Goal: Task Accomplishment & Management: Use online tool/utility

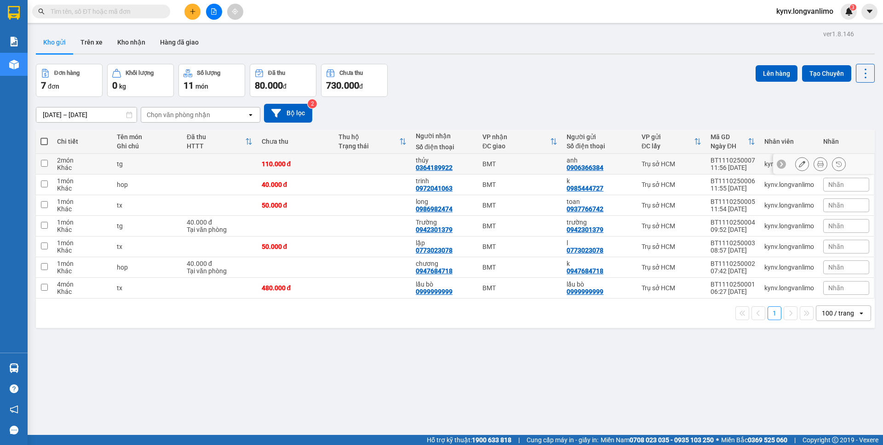
click at [817, 164] on icon at bounding box center [820, 164] width 6 height 6
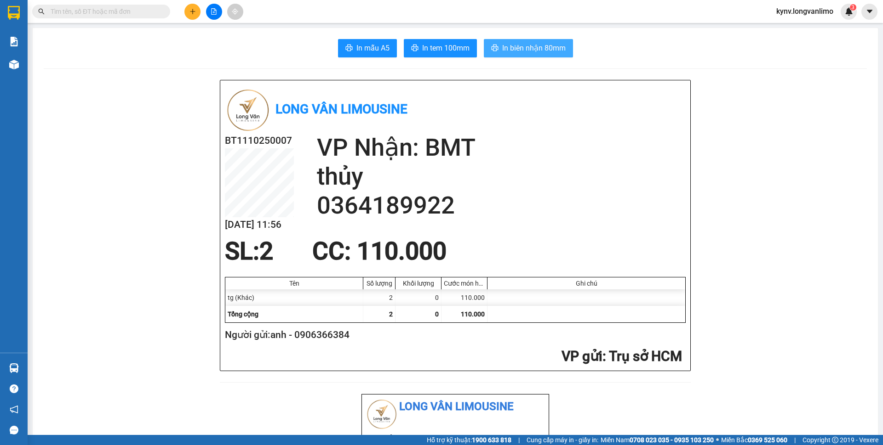
click at [523, 52] on span "In biên nhận 80mm" at bounding box center [533, 47] width 63 height 11
click at [150, 10] on input "text" at bounding box center [105, 11] width 108 height 10
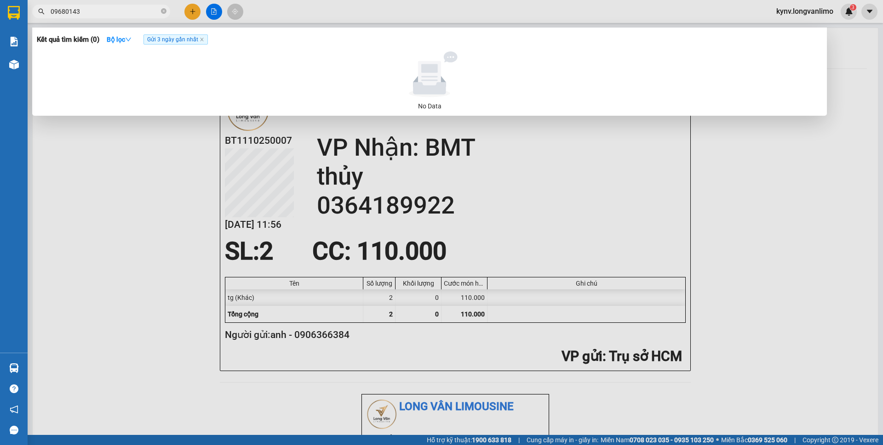
click at [70, 9] on input "09680143" at bounding box center [105, 11] width 108 height 10
click at [93, 10] on input "0968043" at bounding box center [105, 11] width 108 height 10
click at [54, 11] on input "0968043143" at bounding box center [105, 11] width 108 height 10
click at [55, 11] on input "968043143" at bounding box center [105, 11] width 108 height 10
click at [53, 11] on input "68043143" at bounding box center [105, 11] width 108 height 10
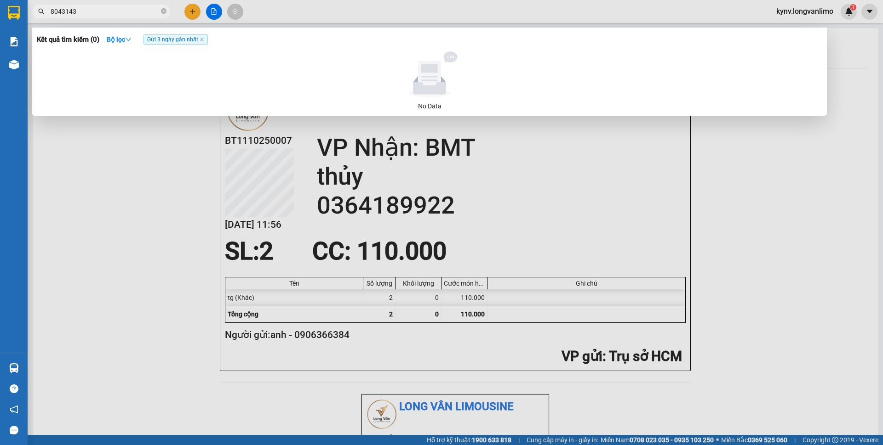
click at [54, 11] on input "8043143" at bounding box center [105, 11] width 108 height 10
click at [55, 11] on input "043143" at bounding box center [105, 11] width 108 height 10
click at [55, 11] on input "43143" at bounding box center [105, 11] width 108 height 10
click at [55, 11] on input "143" at bounding box center [105, 11] width 108 height 10
click at [55, 11] on input "43" at bounding box center [105, 11] width 108 height 10
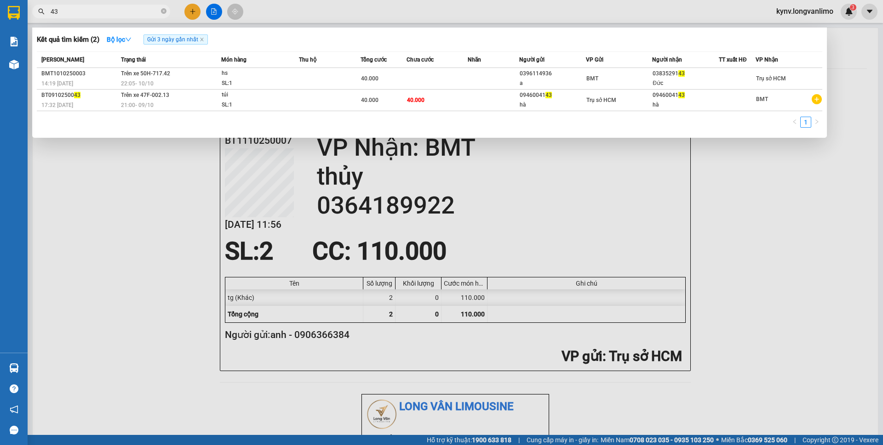
click at [55, 11] on input "43" at bounding box center [105, 11] width 108 height 10
type input "3"
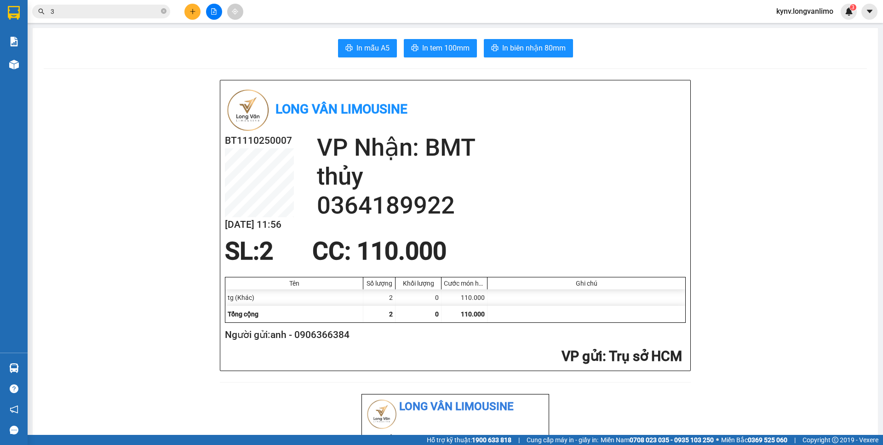
click at [55, 11] on input "3" at bounding box center [105, 11] width 108 height 10
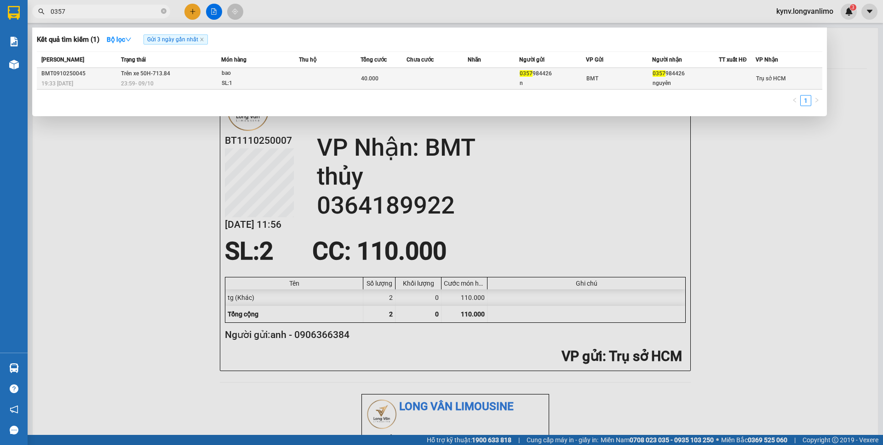
click at [506, 75] on td at bounding box center [493, 79] width 51 height 22
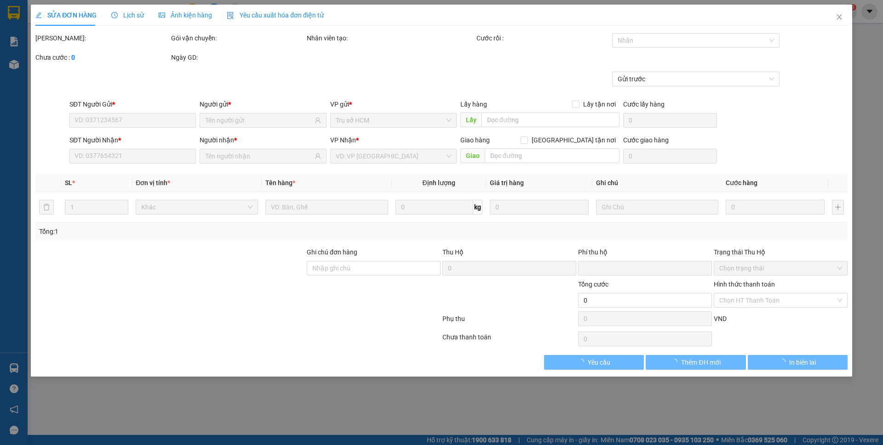
click at [172, 21] on div "Ảnh kiện hàng" at bounding box center [185, 15] width 53 height 21
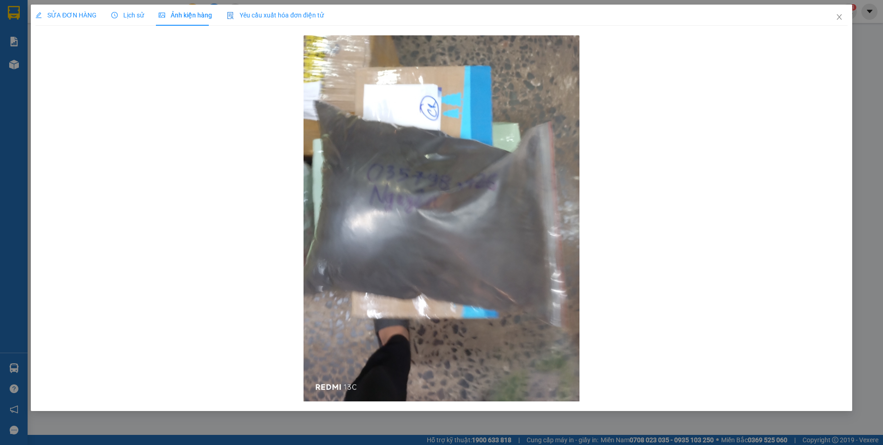
click at [173, 18] on span "Ảnh kiện hàng" at bounding box center [185, 14] width 53 height 7
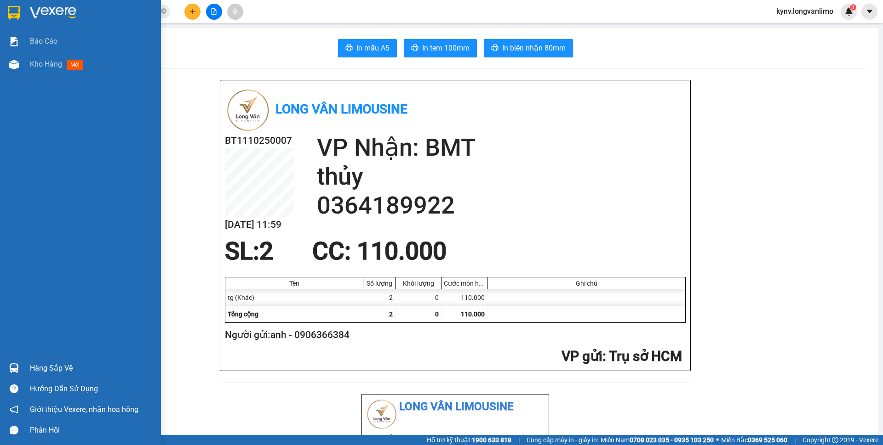
click at [11, 11] on img at bounding box center [14, 13] width 12 height 14
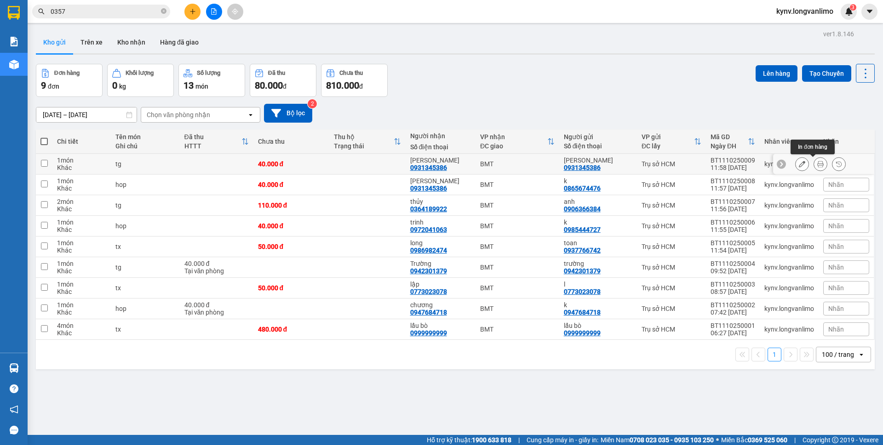
click at [817, 164] on icon at bounding box center [820, 164] width 6 height 6
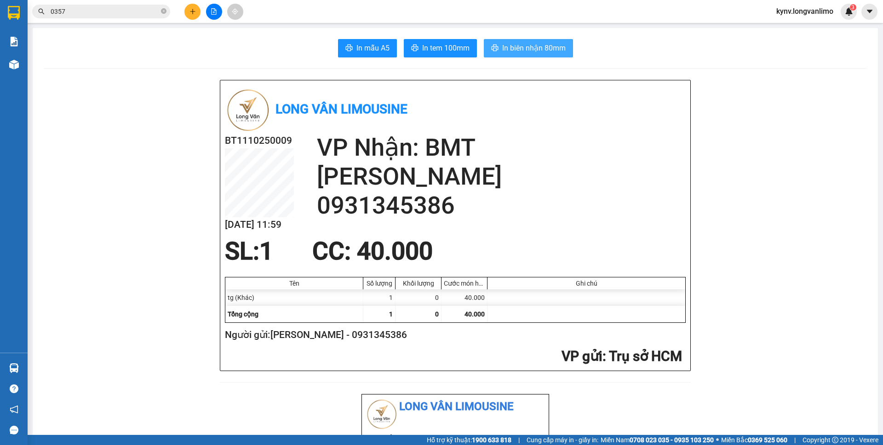
click at [519, 52] on span "In biên nhận 80mm" at bounding box center [533, 47] width 63 height 11
click at [435, 50] on span "In tem 100mm" at bounding box center [445, 47] width 47 height 11
click at [84, 14] on input "0357" at bounding box center [105, 11] width 108 height 10
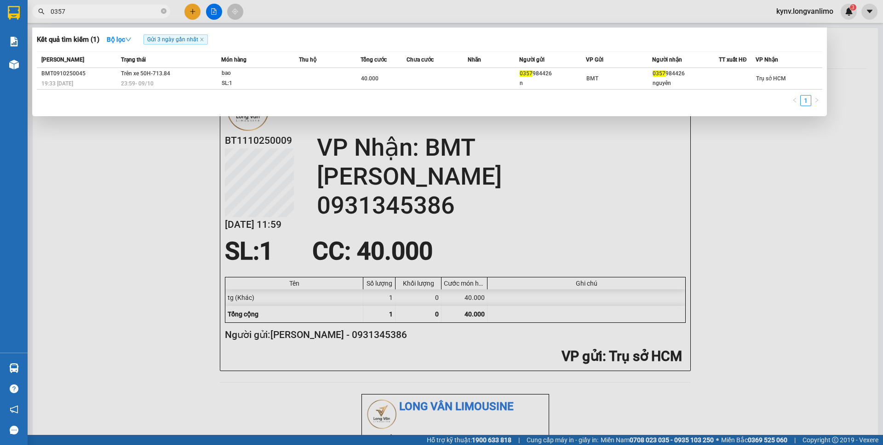
click at [84, 14] on input "0357" at bounding box center [105, 11] width 108 height 10
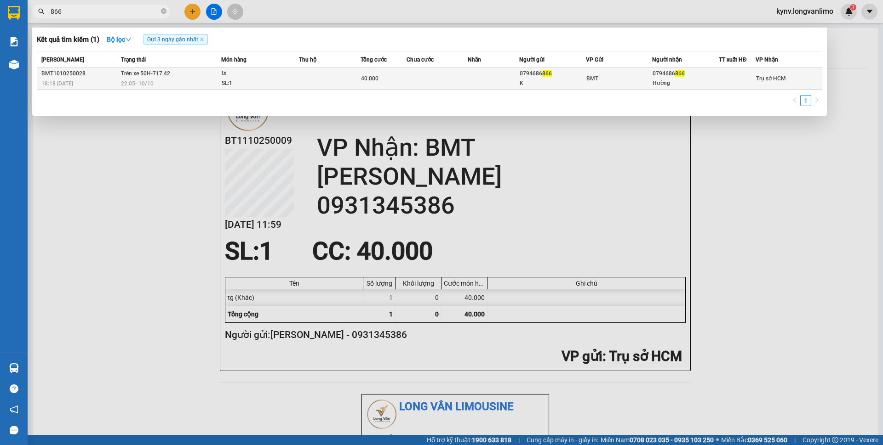
click at [443, 78] on td at bounding box center [437, 79] width 62 height 22
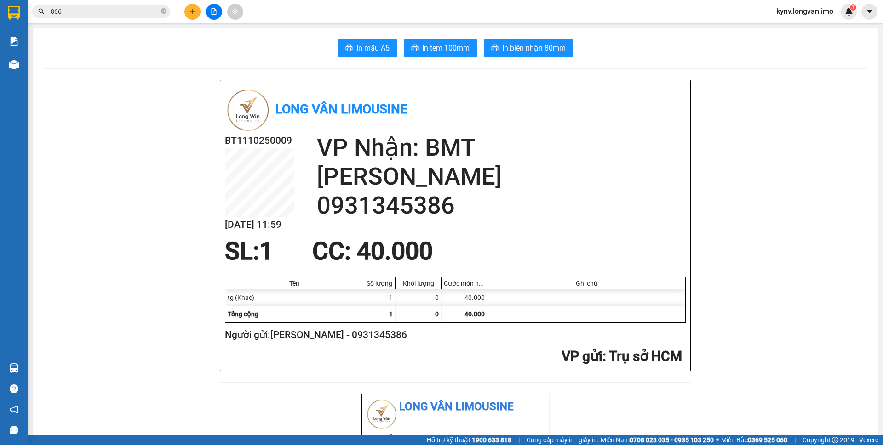
click at [116, 4] on div "Kết quả tìm kiếm ( 1 ) Bộ lọc Gửi 3 ngày gần nhất Mã ĐH Trạng thái Món hàng Thu…" at bounding box center [89, 12] width 179 height 16
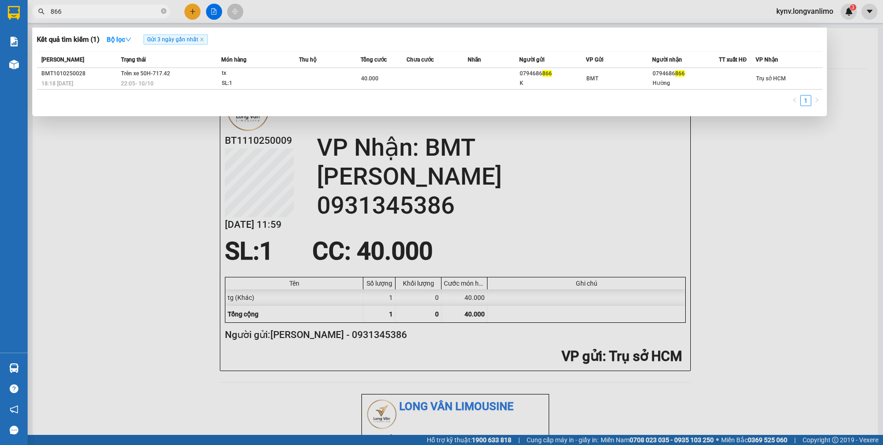
click at [111, 8] on input "866" at bounding box center [105, 11] width 108 height 10
click at [672, 229] on div at bounding box center [441, 222] width 883 height 445
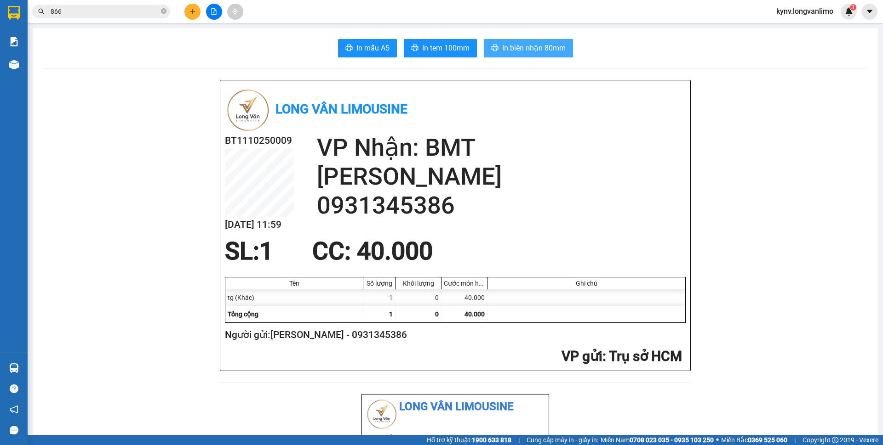
click at [519, 51] on span "In biên nhận 80mm" at bounding box center [533, 47] width 63 height 11
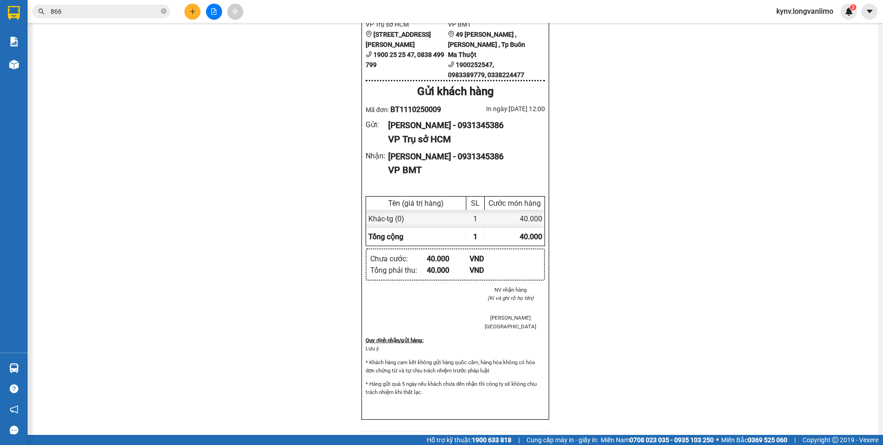
scroll to position [368, 0]
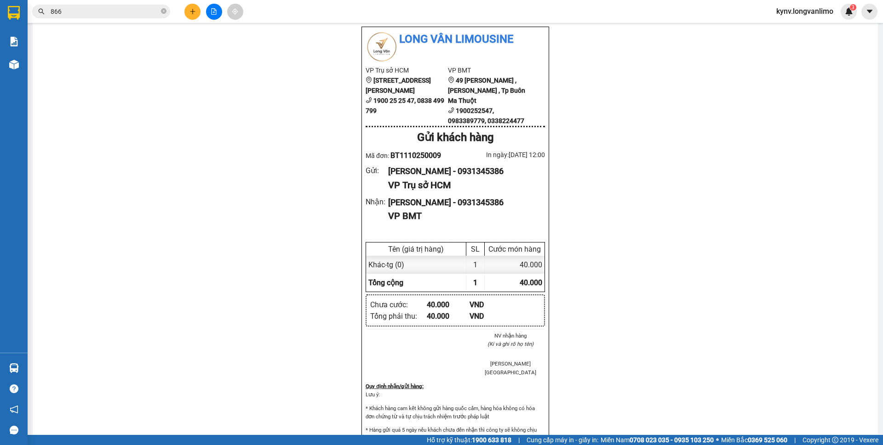
click at [86, 10] on input "866" at bounding box center [105, 11] width 108 height 10
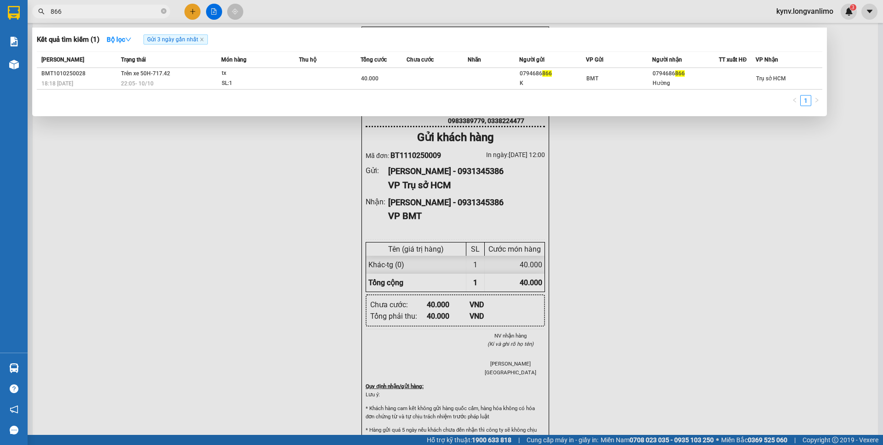
click at [86, 10] on input "866" at bounding box center [105, 11] width 108 height 10
click at [111, 15] on input "866" at bounding box center [105, 11] width 108 height 10
type input "8"
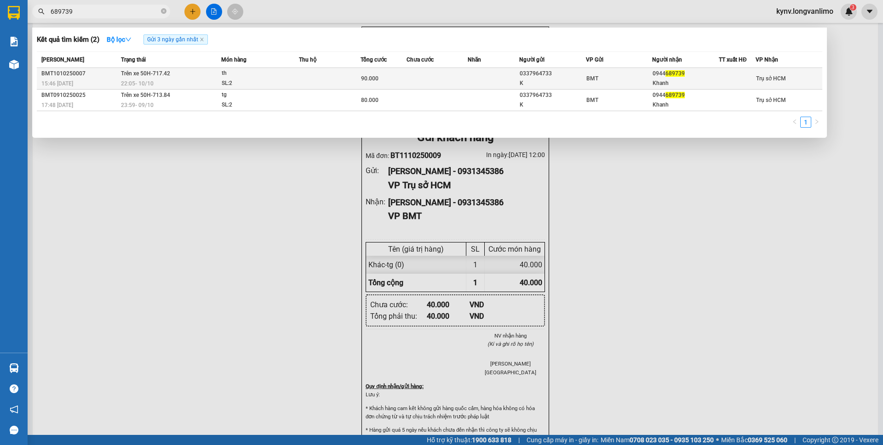
type input "689739"
click at [659, 79] on div "Khanh" at bounding box center [685, 84] width 66 height 10
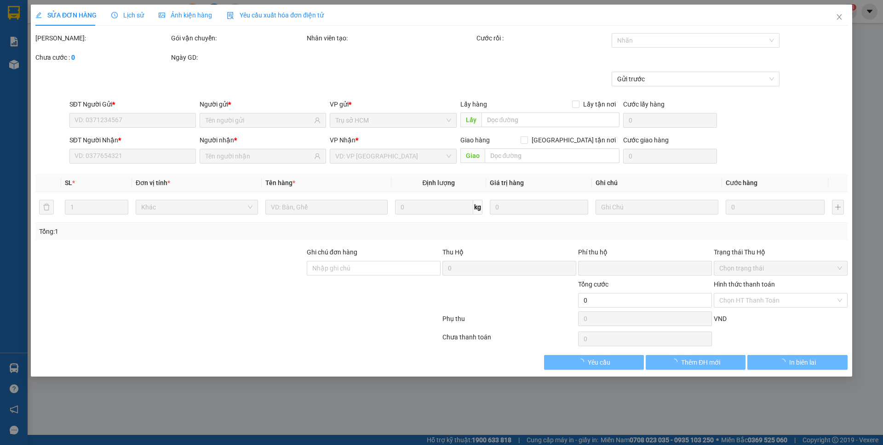
click at [195, 11] on span "Ảnh kiện hàng" at bounding box center [185, 14] width 53 height 7
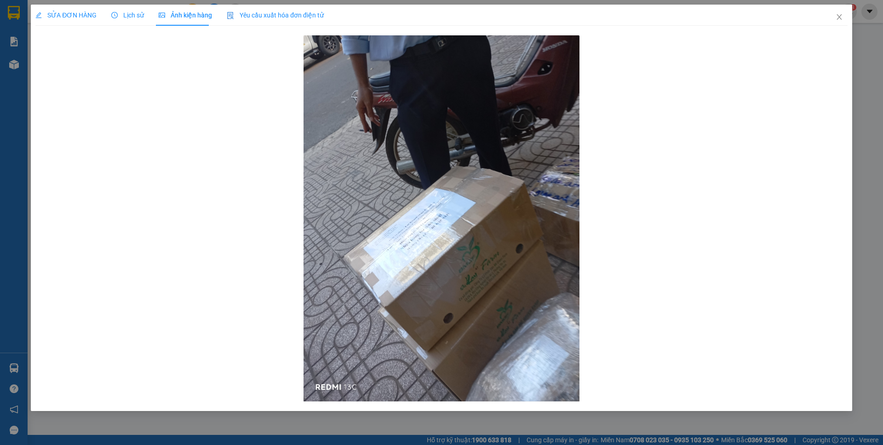
click at [191, 19] on div "Ảnh kiện hàng" at bounding box center [185, 15] width 53 height 10
click at [840, 13] on span "Close" at bounding box center [839, 18] width 26 height 26
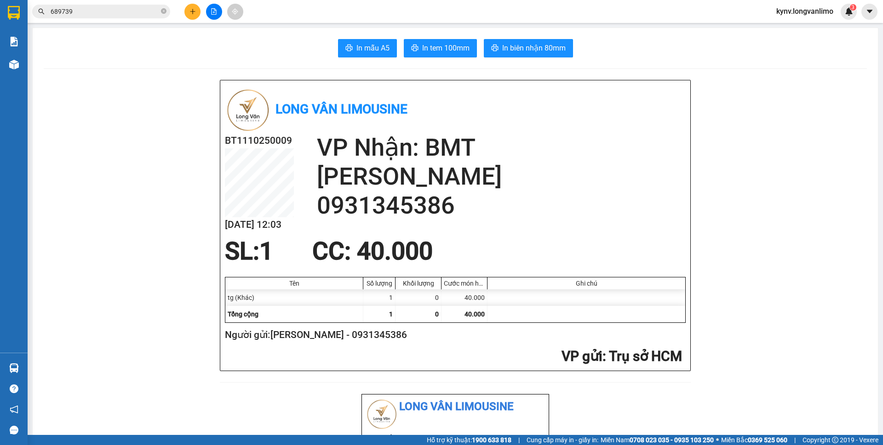
click at [120, 21] on div "Kết quả tìm kiếm ( 2 ) Bộ lọc Gửi 3 ngày gần nhất Mã ĐH Trạng thái Món hàng Thu…" at bounding box center [441, 11] width 883 height 23
click at [214, 5] on button at bounding box center [214, 12] width 16 height 16
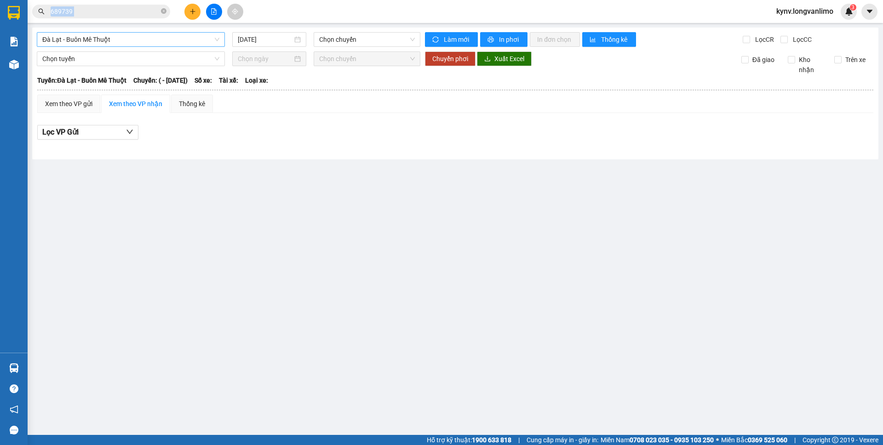
drag, startPoint x: 183, startPoint y: 38, endPoint x: 179, endPoint y: 44, distance: 6.9
click at [181, 39] on span "Đà Lạt - Buôn Mê Thuột" at bounding box center [130, 40] width 177 height 14
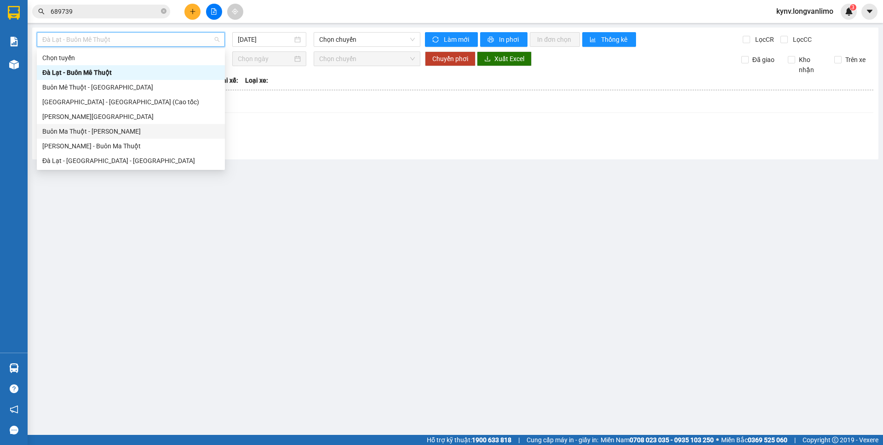
click at [104, 131] on div "Buôn Ma Thuột - [PERSON_NAME]" at bounding box center [130, 131] width 177 height 10
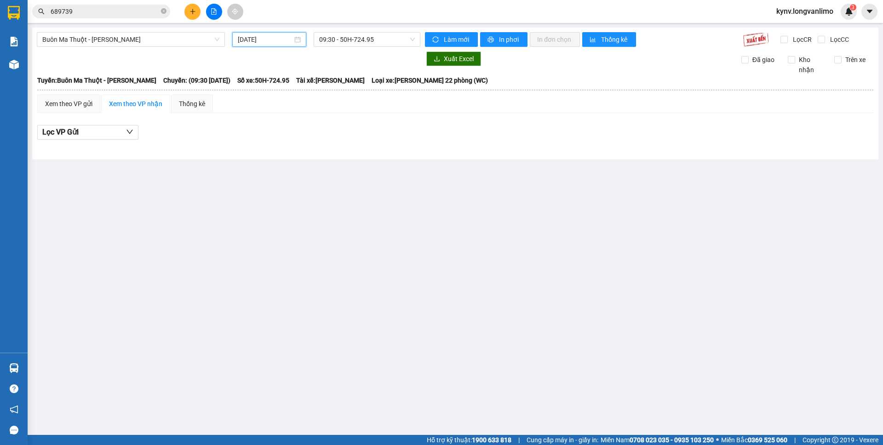
click at [270, 41] on input "[DATE]" at bounding box center [265, 39] width 55 height 10
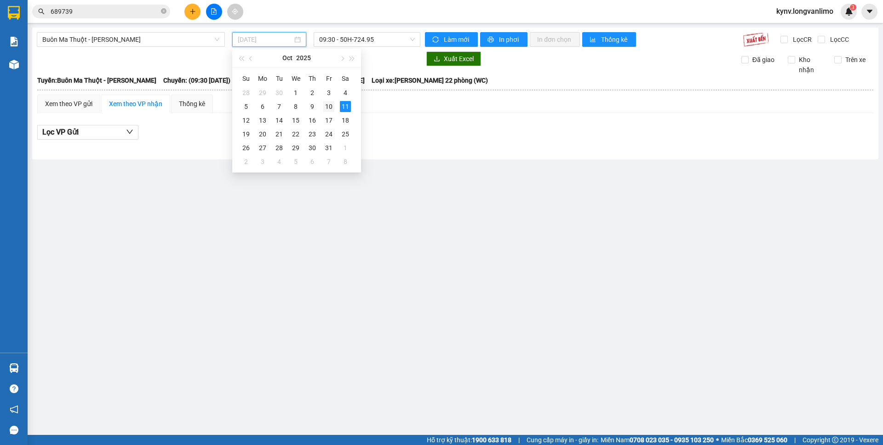
click at [329, 104] on div "10" at bounding box center [328, 106] width 11 height 11
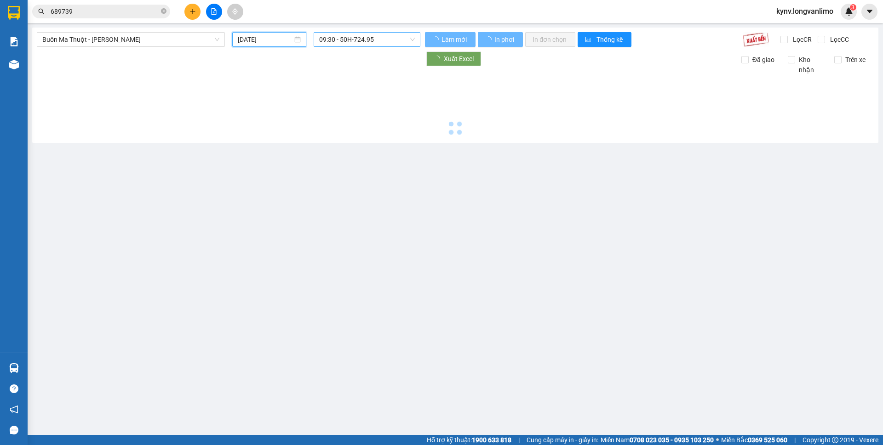
type input "[DATE]"
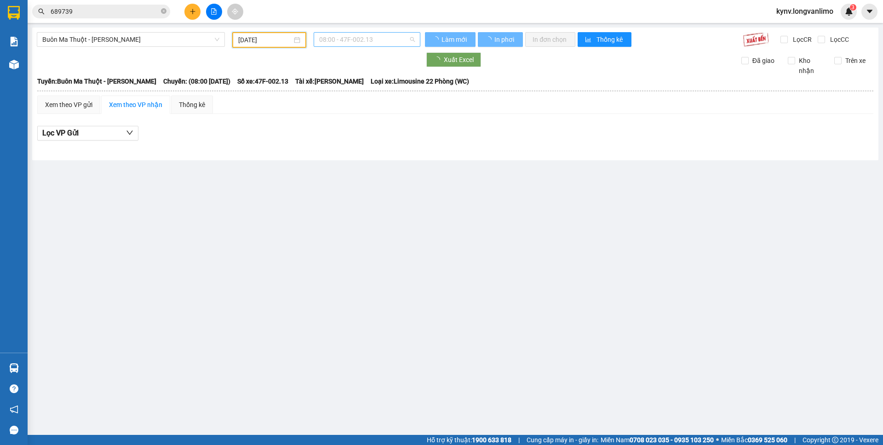
click at [347, 39] on span "08:00 - 47F-002.13" at bounding box center [367, 40] width 96 height 14
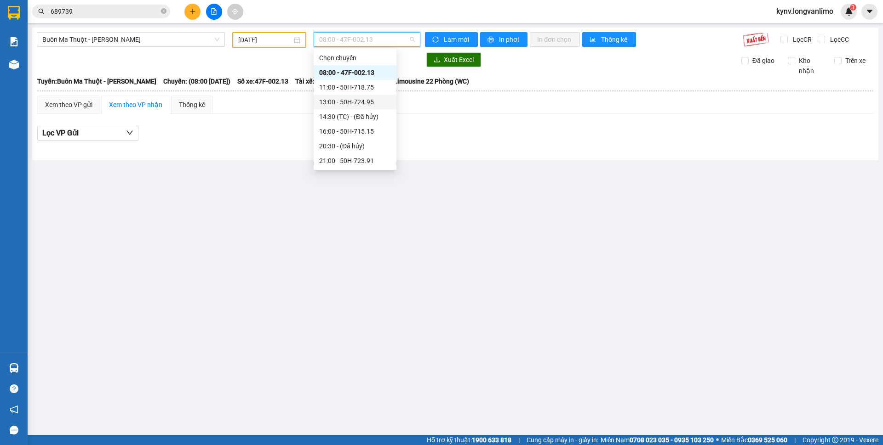
scroll to position [92, 0]
click at [356, 105] on div "21:05 - 72A-357.55" at bounding box center [355, 98] width 83 height 15
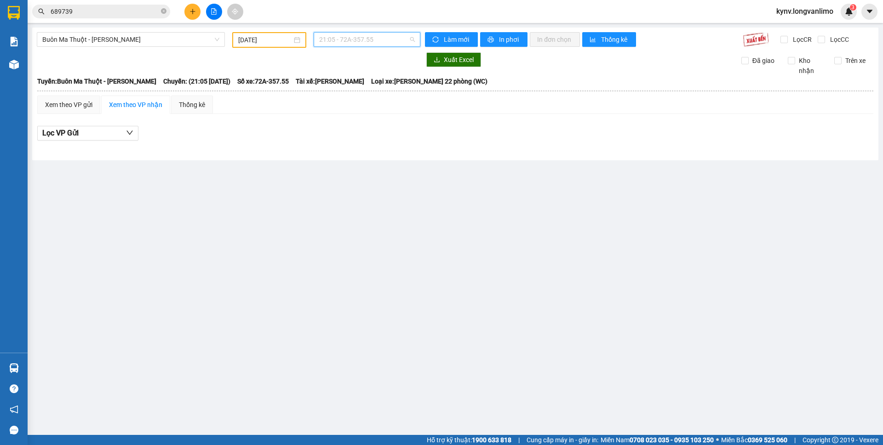
click at [360, 41] on span "21:05 - 72A-357.55" at bounding box center [367, 40] width 96 height 14
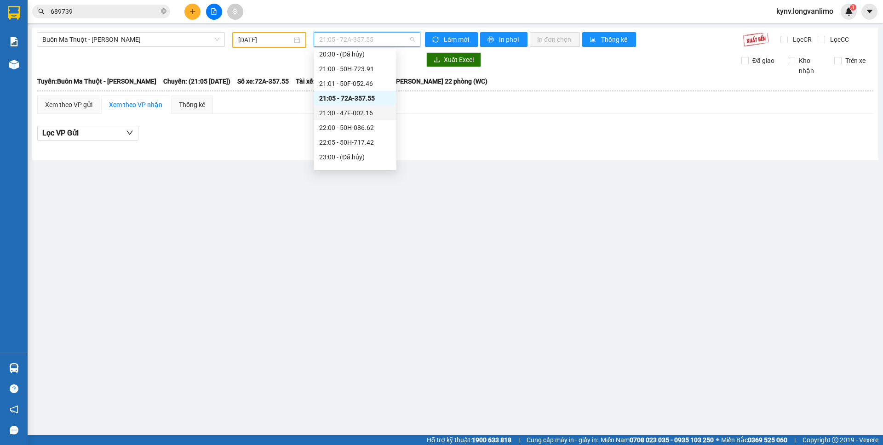
click at [366, 117] on div "21:30 - 47F-002.16" at bounding box center [355, 113] width 72 height 10
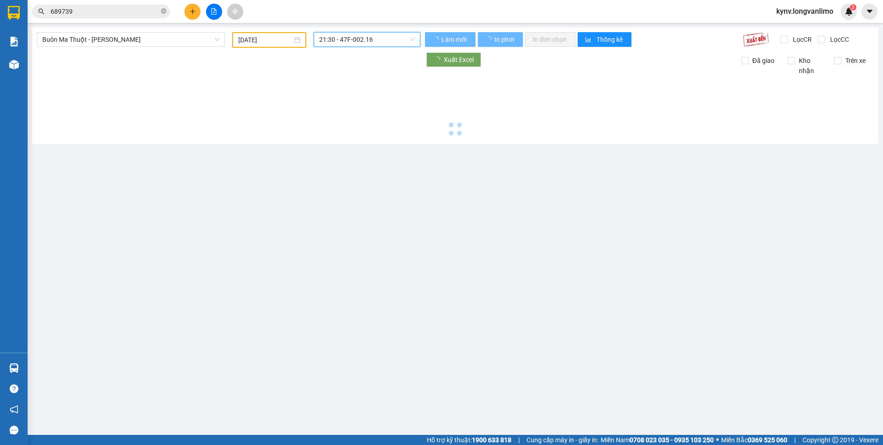
click at [357, 43] on span "21:30 - 47F-002.16" at bounding box center [367, 40] width 96 height 14
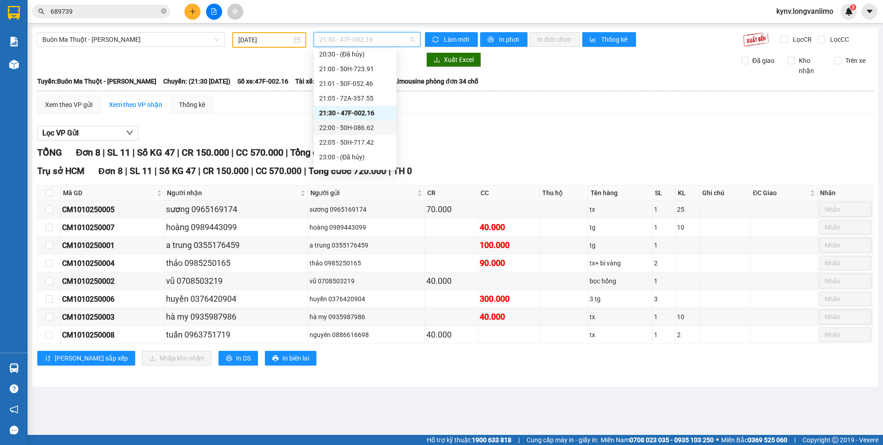
click at [367, 128] on div "22:00 - 50H-086.62" at bounding box center [355, 128] width 72 height 10
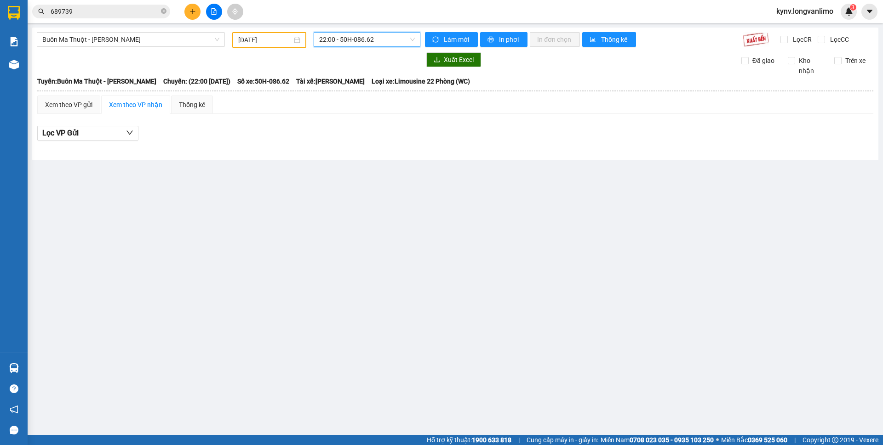
drag, startPoint x: 364, startPoint y: 43, endPoint x: 372, endPoint y: 59, distance: 17.9
click at [364, 43] on span "22:00 - 50H-086.62" at bounding box center [367, 40] width 96 height 14
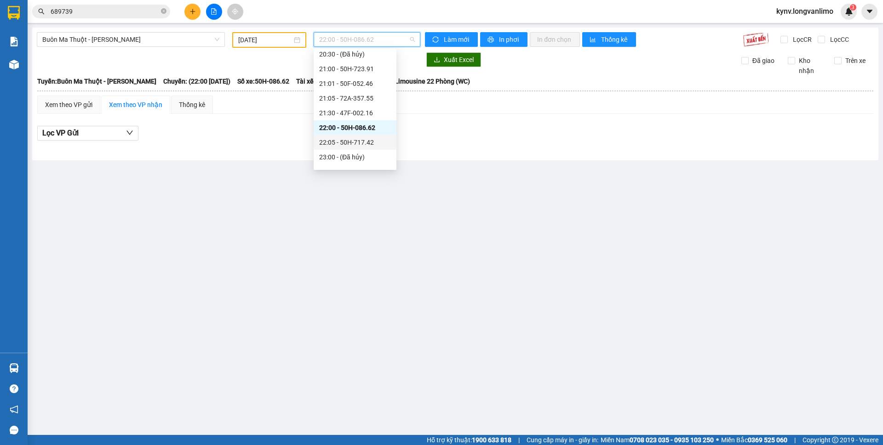
click at [372, 142] on div "22:05 - 50H-717.42" at bounding box center [355, 142] width 72 height 10
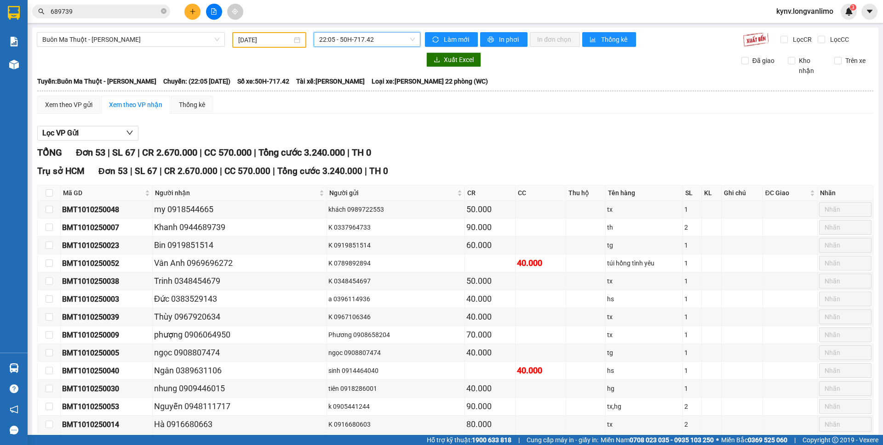
click at [351, 38] on span "22:05 - 50H-717.42" at bounding box center [367, 40] width 96 height 14
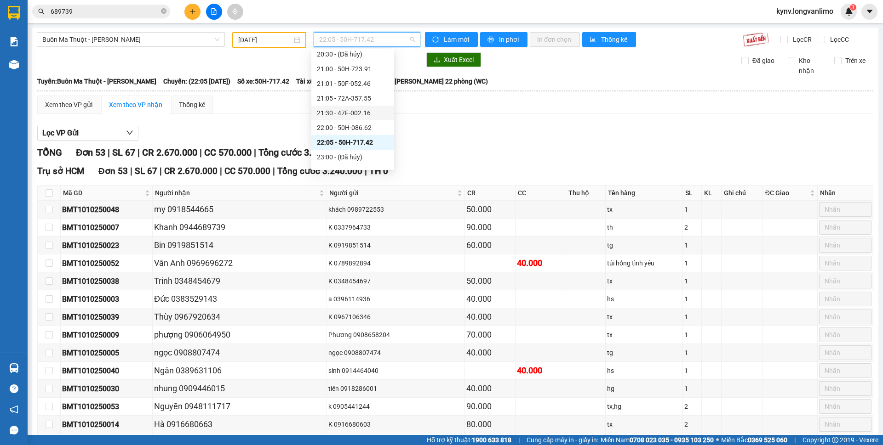
click at [359, 115] on div "21:30 - 47F-002.16" at bounding box center [353, 113] width 72 height 10
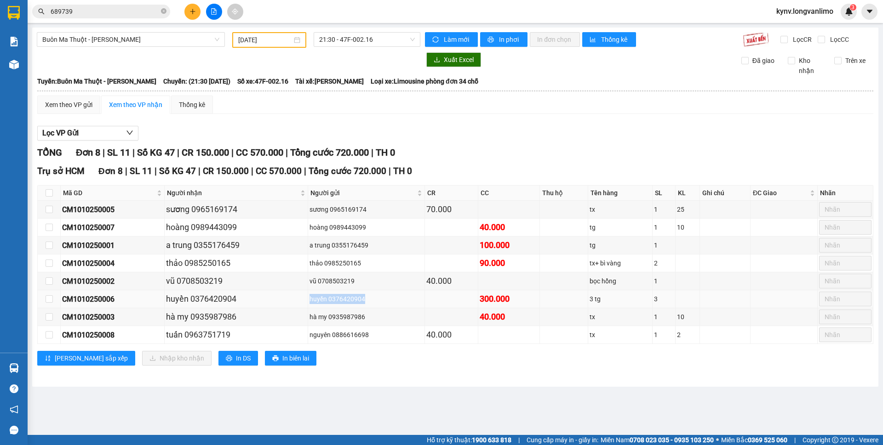
drag, startPoint x: 314, startPoint y: 299, endPoint x: 377, endPoint y: 299, distance: 63.4
click at [377, 299] on div "huyền 0376420904" at bounding box center [366, 299] width 114 height 10
click at [389, 293] on td "huyền 0376420904" at bounding box center [366, 300] width 117 height 18
click at [394, 295] on div "huyền 0376420904" at bounding box center [366, 299] width 114 height 10
click at [339, 301] on div "huyền 0376420904" at bounding box center [366, 299] width 114 height 10
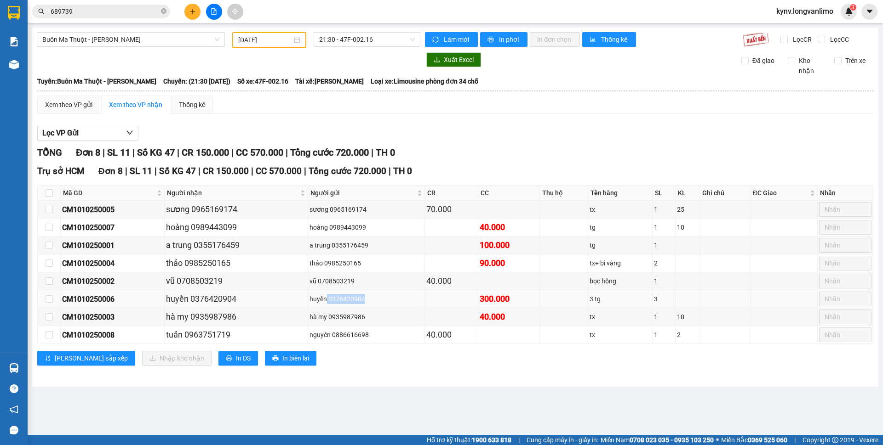
drag, startPoint x: 330, startPoint y: 301, endPoint x: 374, endPoint y: 302, distance: 44.2
click at [374, 302] on div "huyền 0376420904" at bounding box center [366, 299] width 114 height 10
copy div "0376420904"
click at [110, 14] on input "689739" at bounding box center [105, 11] width 108 height 10
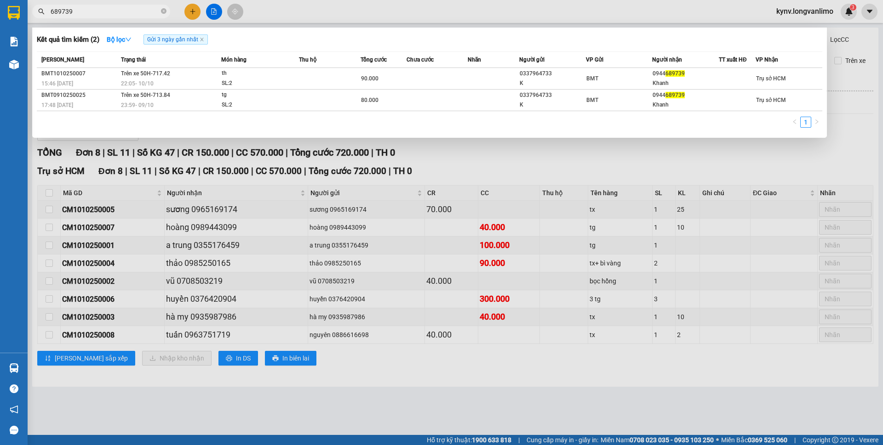
click at [110, 14] on input "689739" at bounding box center [105, 11] width 108 height 10
paste input "0376420904"
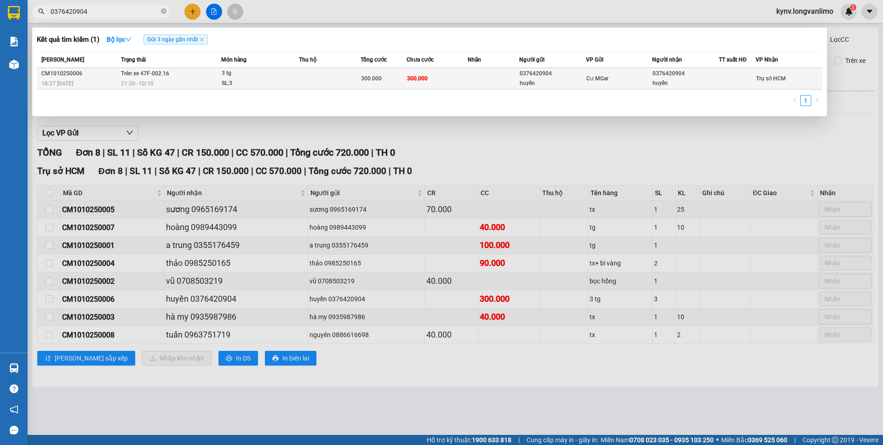
type input "0376420904"
click at [458, 73] on td "300.000" at bounding box center [437, 79] width 62 height 22
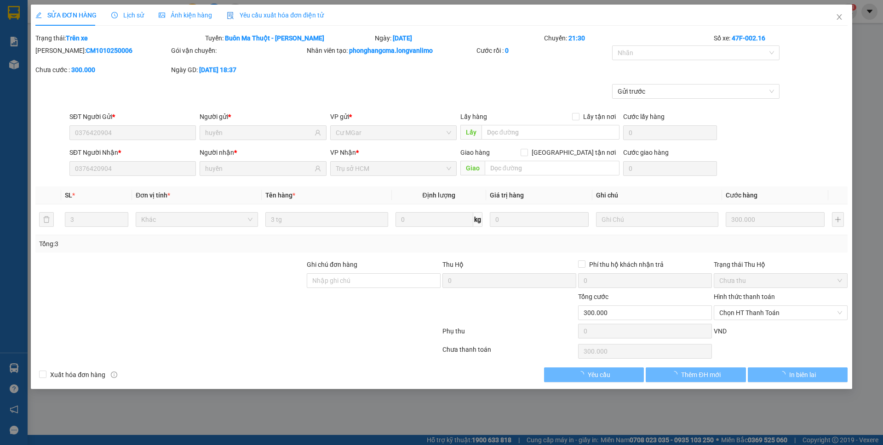
click at [189, 14] on span "Ảnh kiện hàng" at bounding box center [185, 14] width 53 height 7
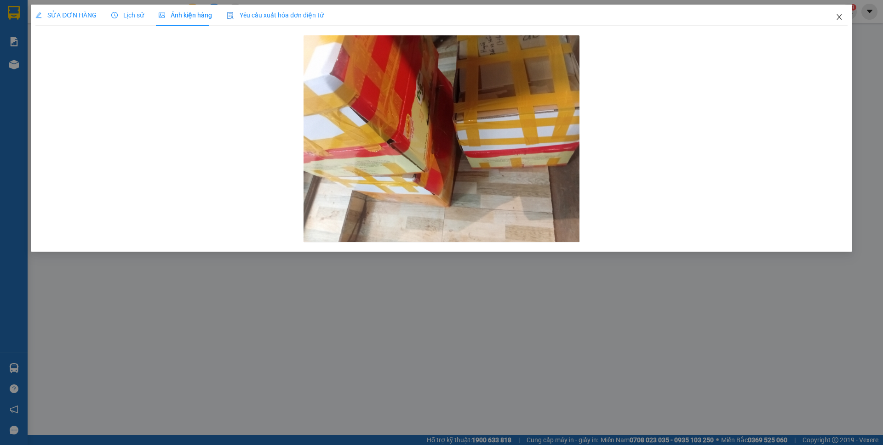
click at [838, 21] on icon "close" at bounding box center [838, 16] width 7 height 7
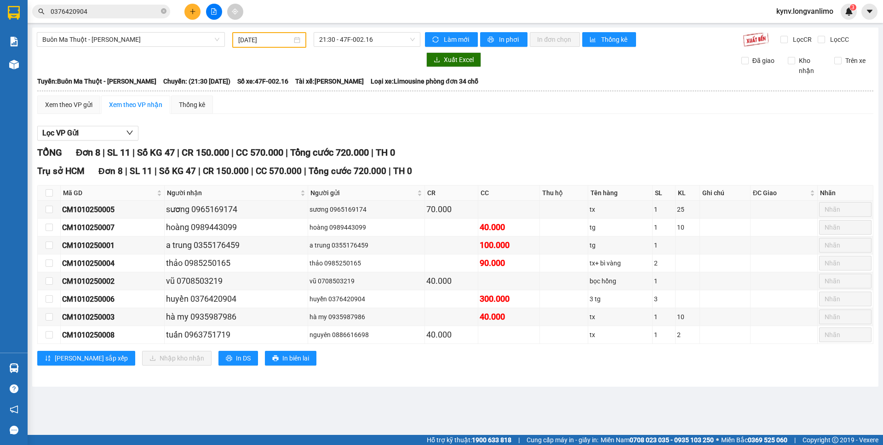
click at [130, 4] on div "Kết quả tìm kiếm ( 1 ) Bộ lọc Gửi 3 ngày gần nhất Mã ĐH Trạng thái Món hàng Thu…" at bounding box center [89, 12] width 179 height 16
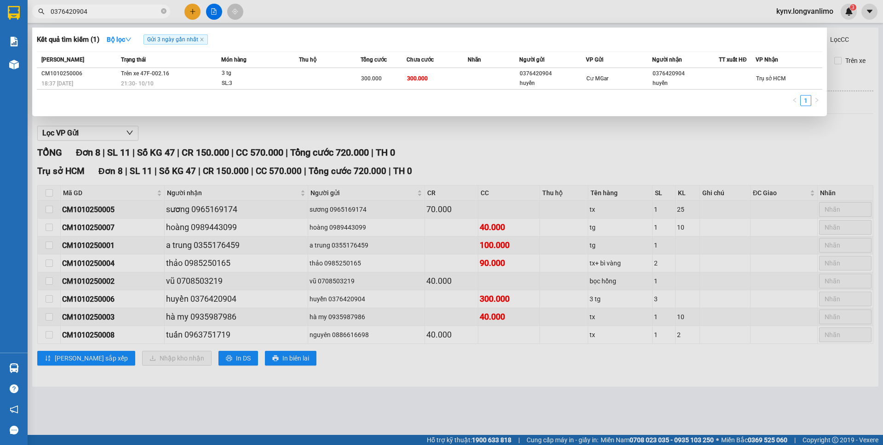
click at [129, 11] on input "0376420904" at bounding box center [105, 11] width 108 height 10
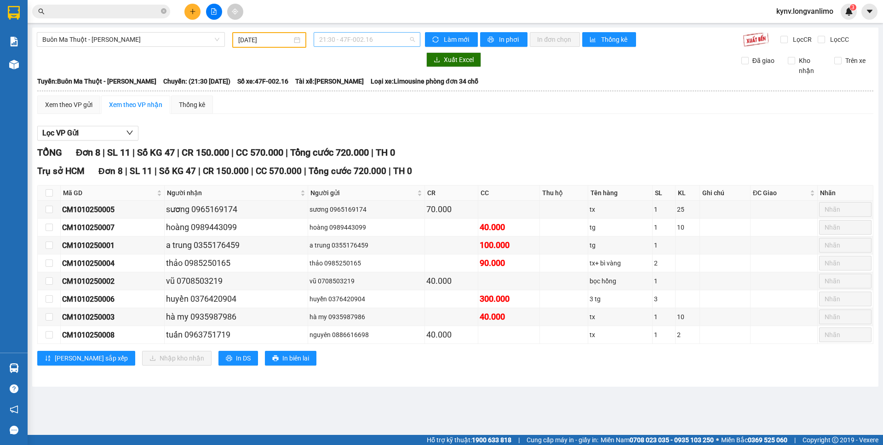
click at [371, 36] on span "21:30 - 47F-002.16" at bounding box center [367, 40] width 96 height 14
click at [103, 17] on span at bounding box center [101, 12] width 138 height 14
click at [106, 12] on input "text" at bounding box center [105, 11] width 108 height 10
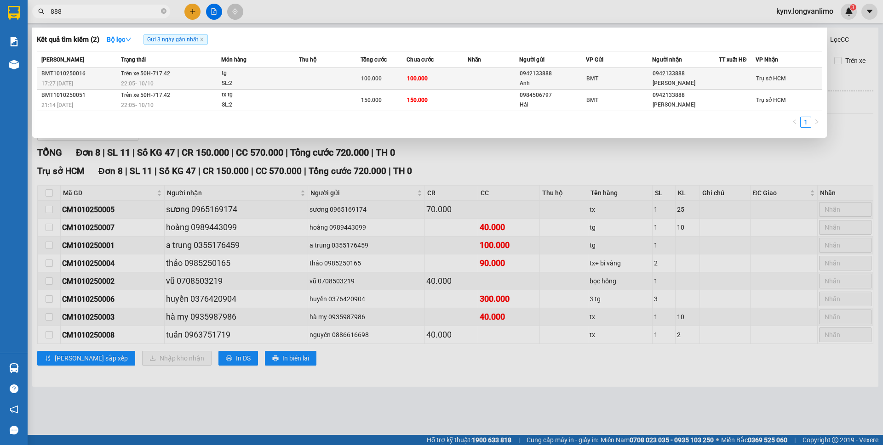
type input "888"
click at [578, 74] on div "0942133888" at bounding box center [552, 74] width 66 height 10
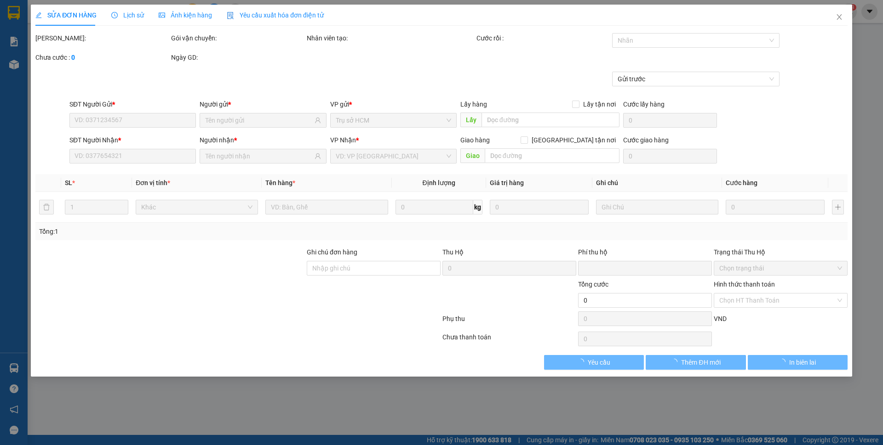
click at [191, 11] on span "Ảnh kiện hàng" at bounding box center [185, 14] width 53 height 7
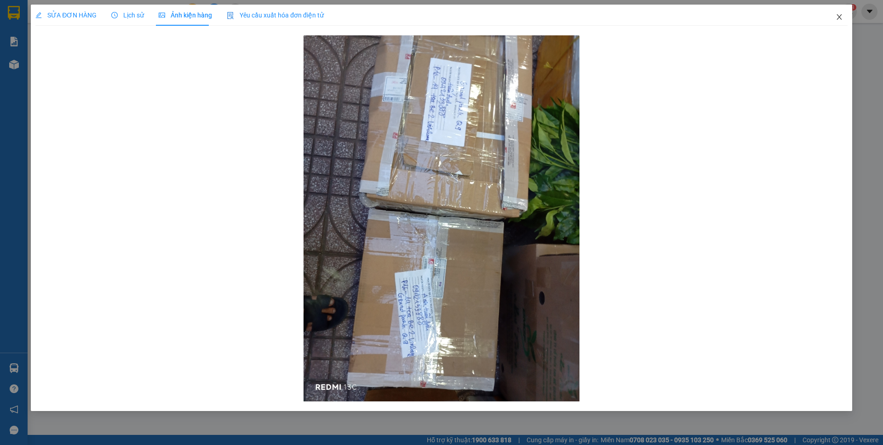
click at [837, 17] on icon "close" at bounding box center [838, 16] width 7 height 7
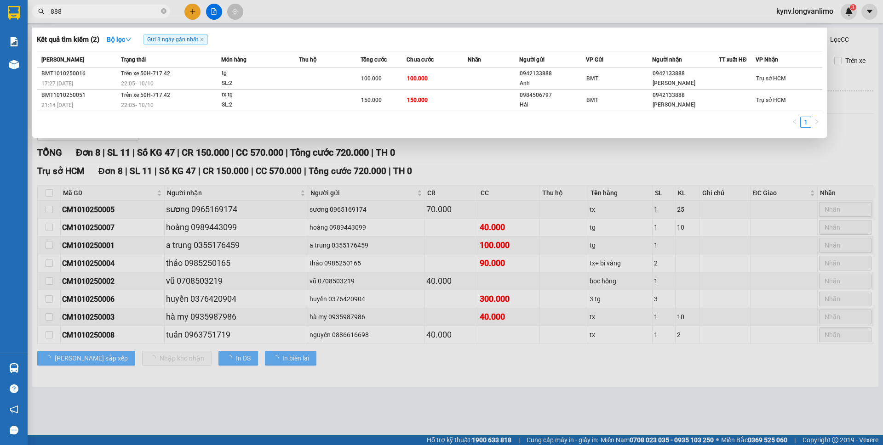
click at [118, 17] on span "888" at bounding box center [101, 12] width 138 height 14
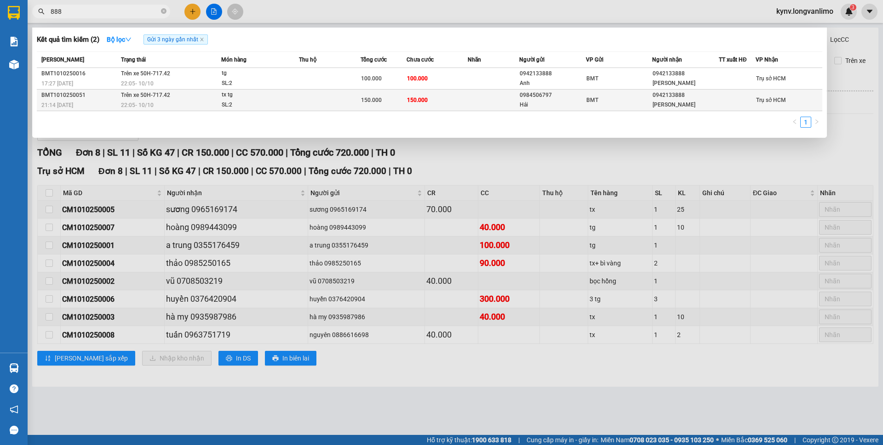
click at [475, 91] on td at bounding box center [493, 101] width 51 height 22
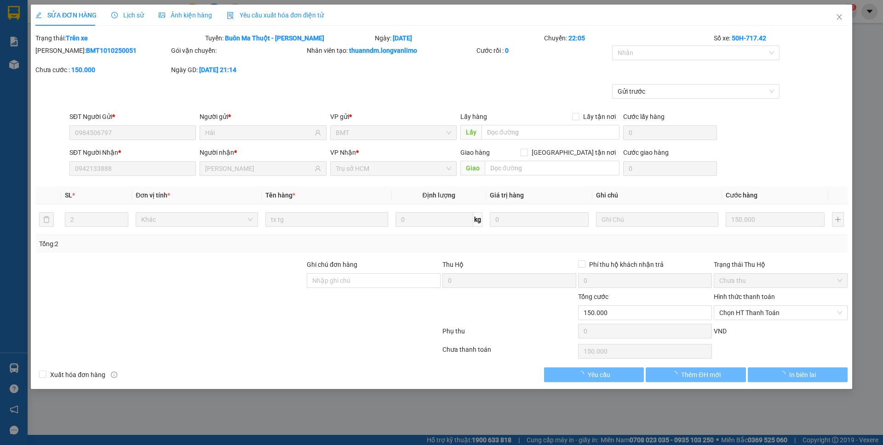
click at [177, 14] on span "Ảnh kiện hàng" at bounding box center [185, 14] width 53 height 7
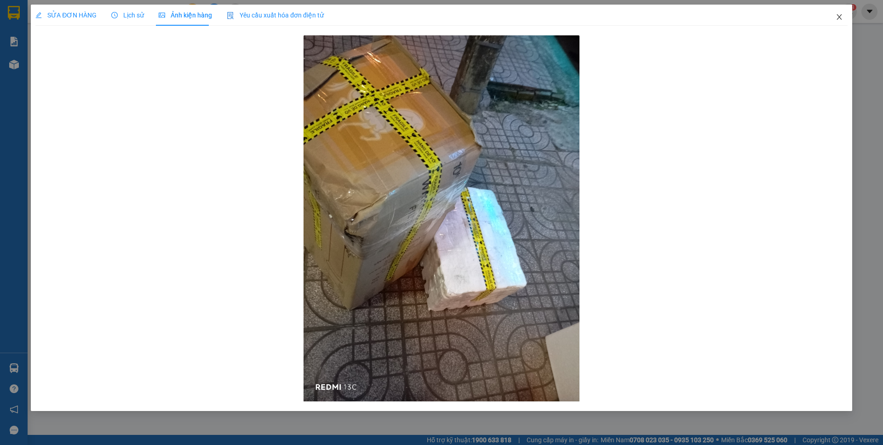
click at [840, 15] on icon "close" at bounding box center [838, 16] width 7 height 7
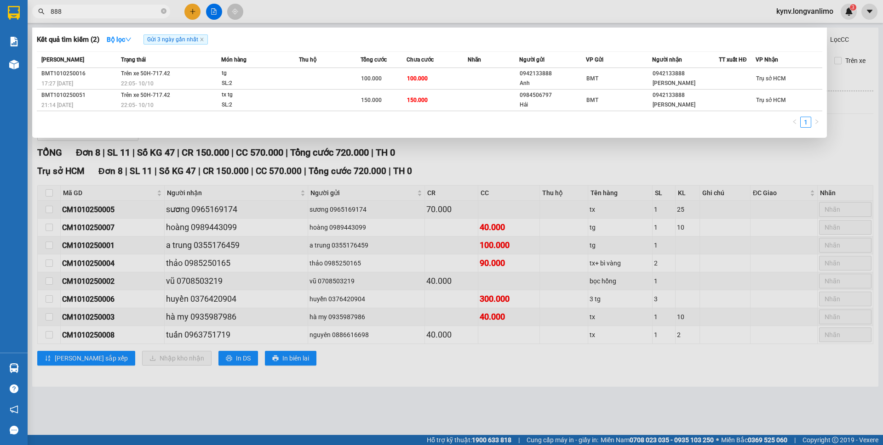
click at [166, 11] on span "888" at bounding box center [101, 12] width 138 height 14
click at [165, 12] on icon "close-circle" at bounding box center [164, 11] width 6 height 6
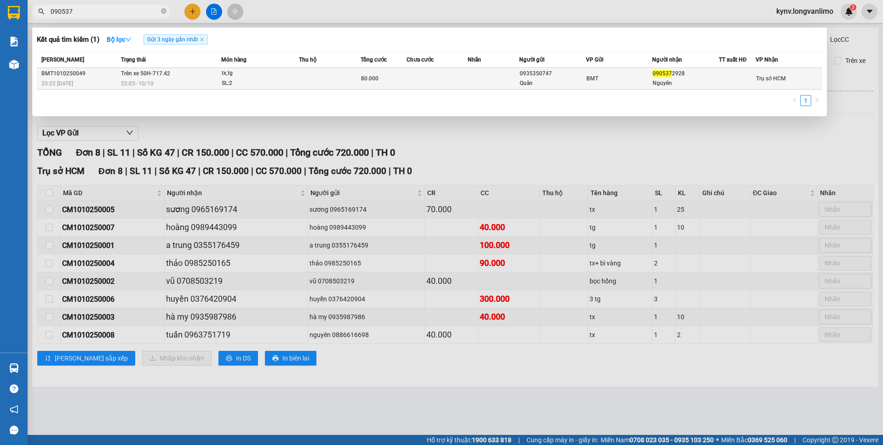
type input "090537"
click at [463, 79] on td at bounding box center [437, 79] width 62 height 22
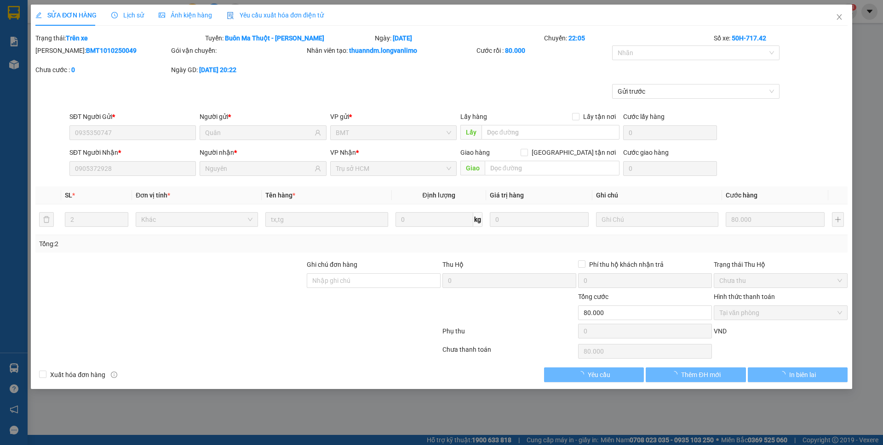
type input "0935350747"
type input "Quân"
type input "0905372928"
type input "Nguyên"
type input "0"
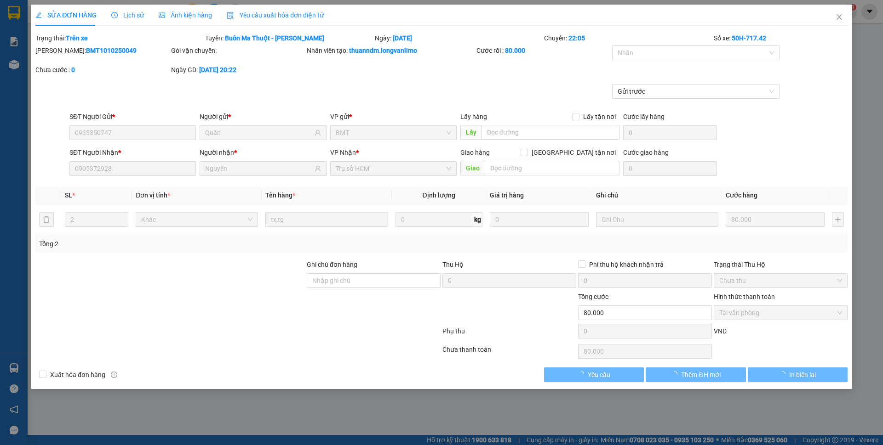
type input "80.000"
click at [195, 20] on div "Ảnh kiện hàng" at bounding box center [185, 15] width 53 height 21
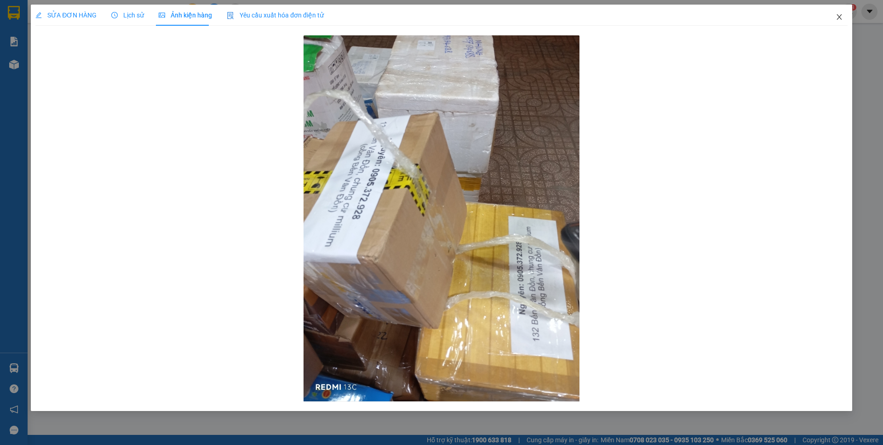
click at [837, 19] on icon "close" at bounding box center [838, 16] width 7 height 7
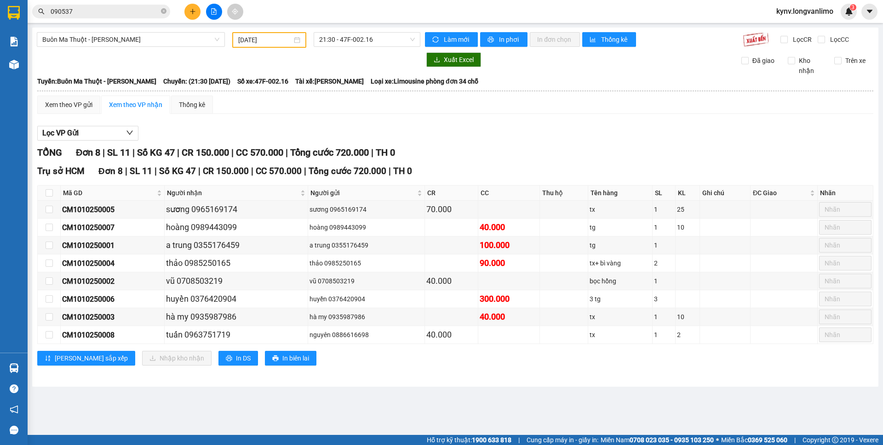
click at [297, 395] on main "Buôn Ma Thuột - [PERSON_NAME] [DATE] 21:30 - 47F-002.16 Làm mới In phơi In đơn …" at bounding box center [441, 217] width 883 height 435
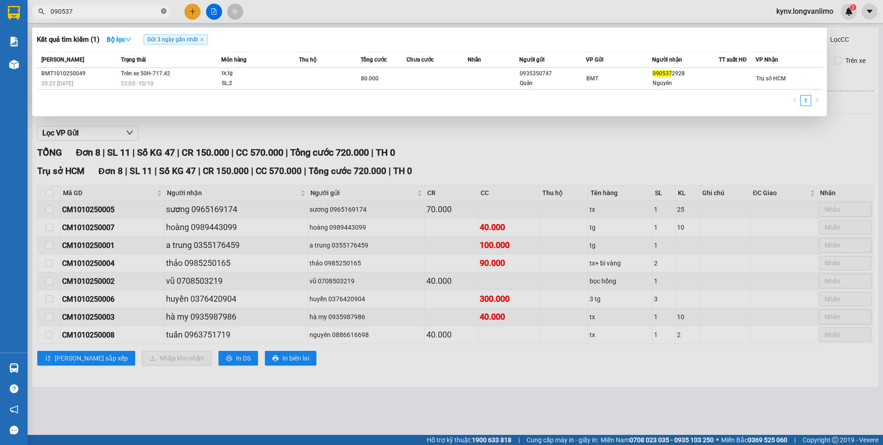
click at [165, 13] on icon "close-circle" at bounding box center [164, 11] width 6 height 6
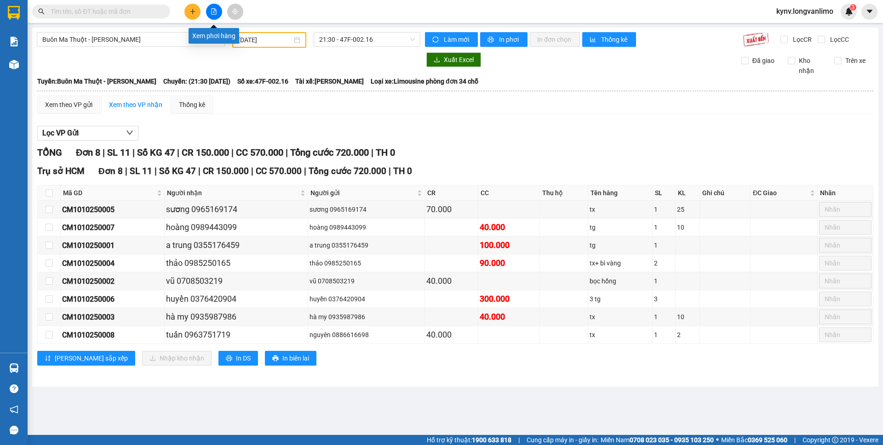
click at [216, 11] on icon "file-add" at bounding box center [214, 11] width 6 height 6
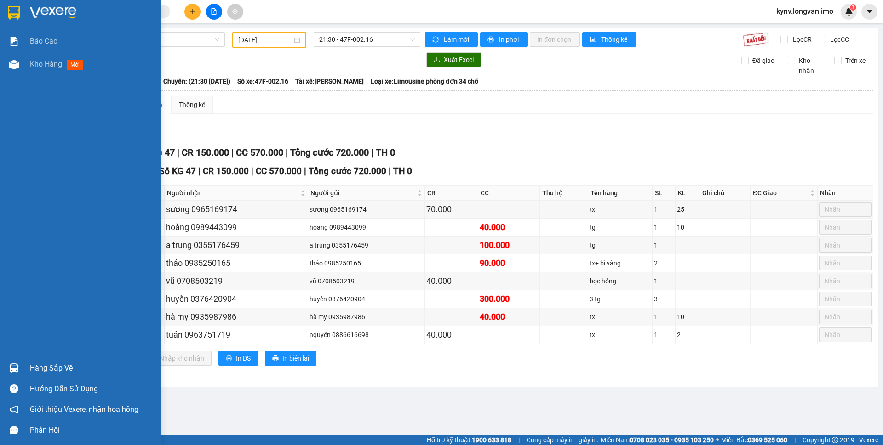
click at [13, 0] on div at bounding box center [80, 15] width 161 height 30
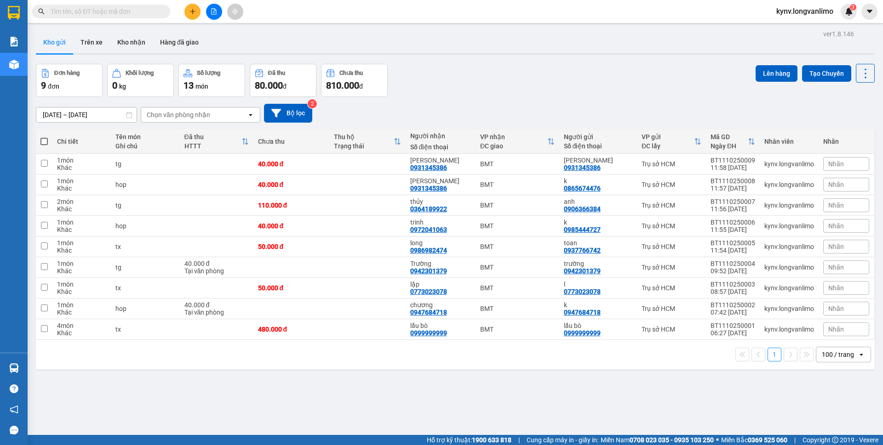
click at [118, 9] on input "text" at bounding box center [105, 11] width 108 height 10
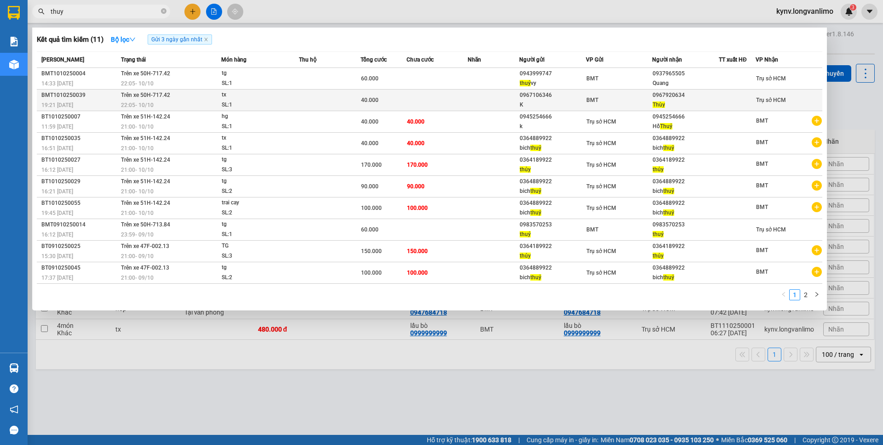
click at [428, 104] on td at bounding box center [437, 101] width 62 height 22
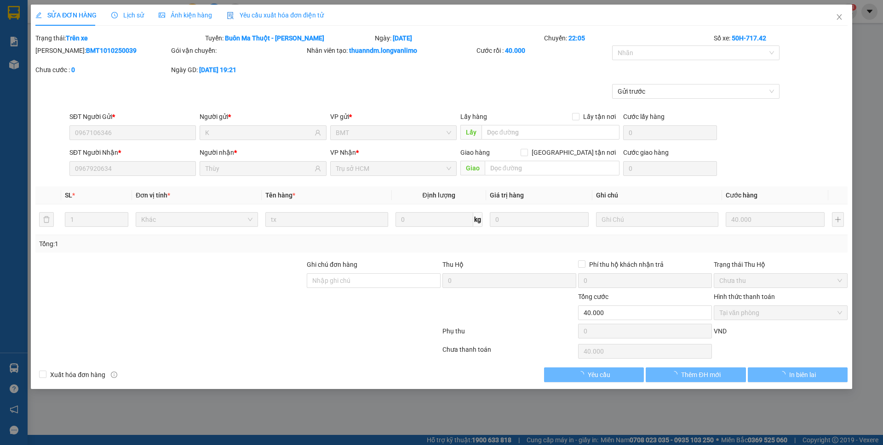
click at [196, 17] on span "Ảnh kiện hàng" at bounding box center [185, 14] width 53 height 7
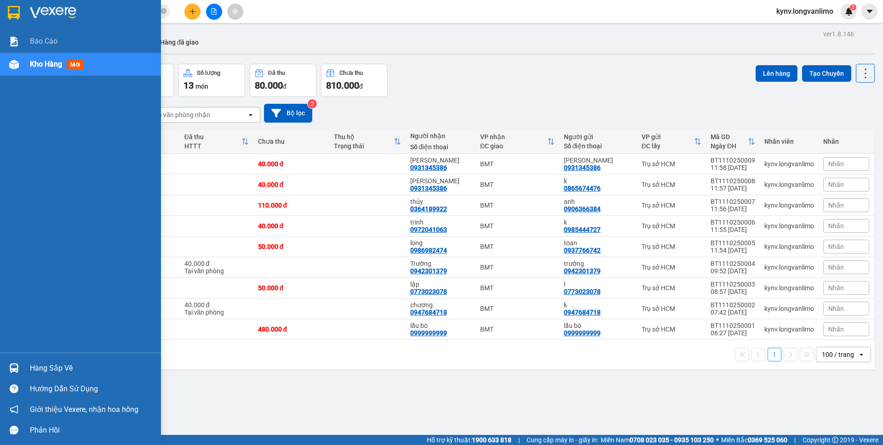
click at [19, 14] on img at bounding box center [14, 13] width 12 height 14
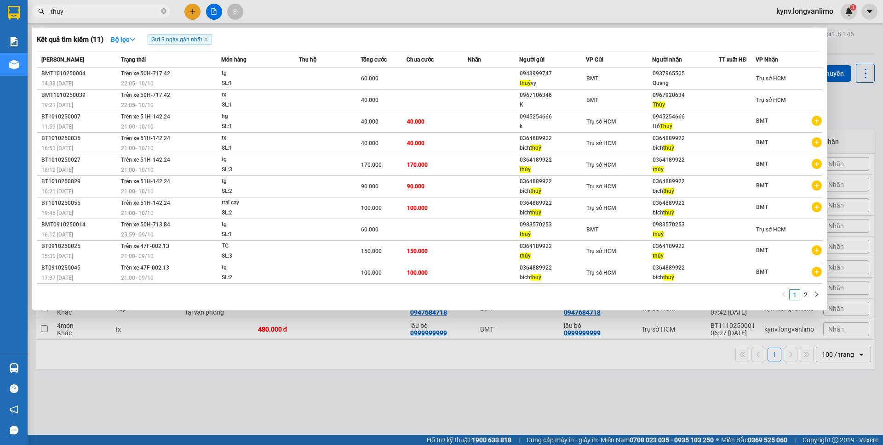
click at [131, 12] on input "thuy" at bounding box center [105, 11] width 108 height 10
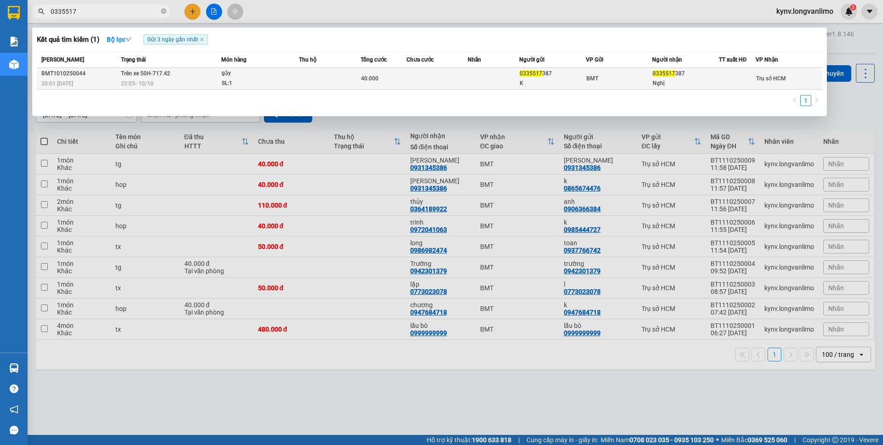
click at [329, 84] on td at bounding box center [330, 79] width 62 height 22
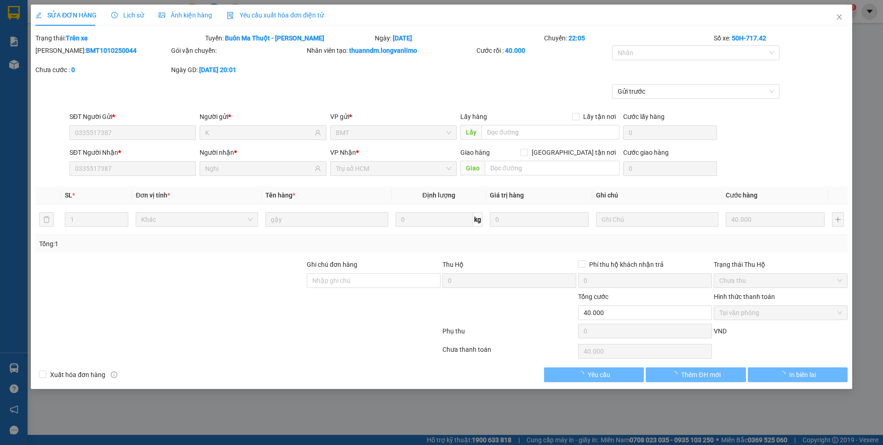
click at [174, 9] on div "Ảnh kiện hàng" at bounding box center [185, 15] width 53 height 21
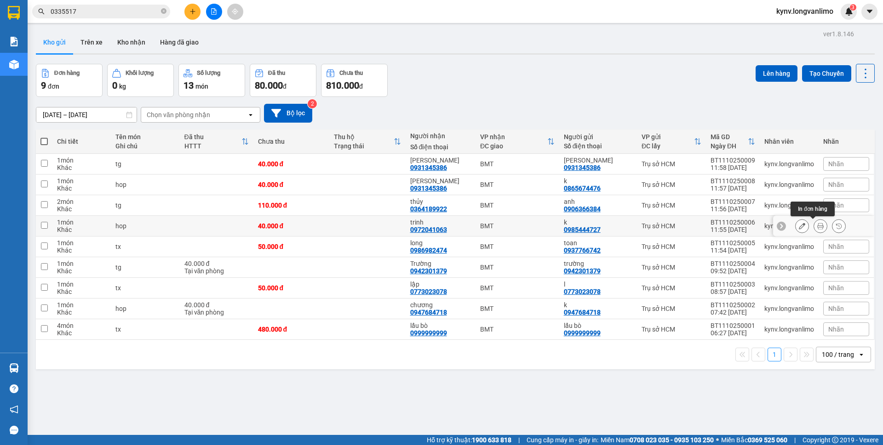
click at [816, 226] on button at bounding box center [820, 226] width 13 height 16
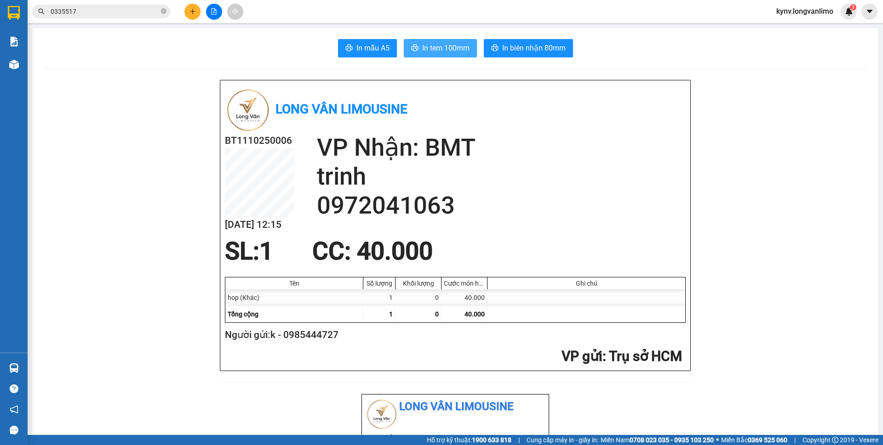
click at [424, 50] on span "In tem 100mm" at bounding box center [445, 47] width 47 height 11
click at [120, 16] on input "0335517" at bounding box center [105, 11] width 108 height 10
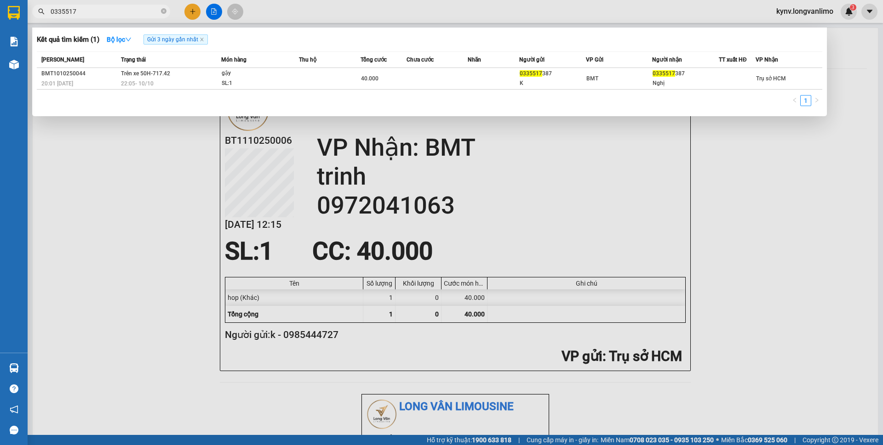
click at [120, 16] on input "0335517" at bounding box center [105, 11] width 108 height 10
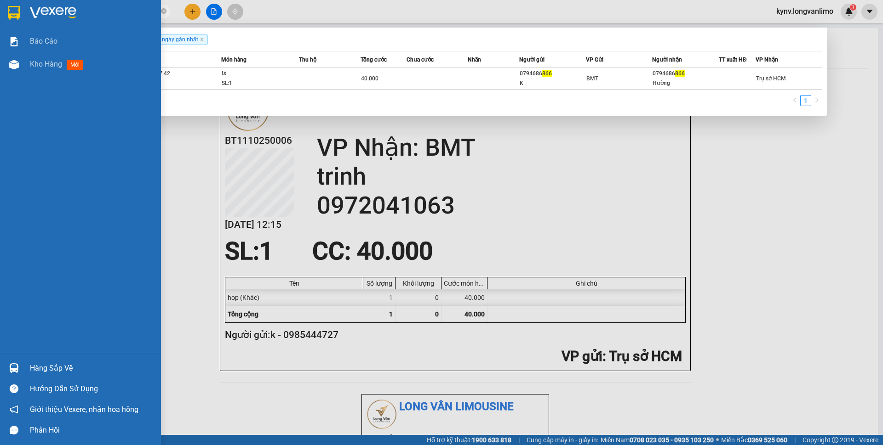
click at [9, 16] on img at bounding box center [14, 13] width 12 height 14
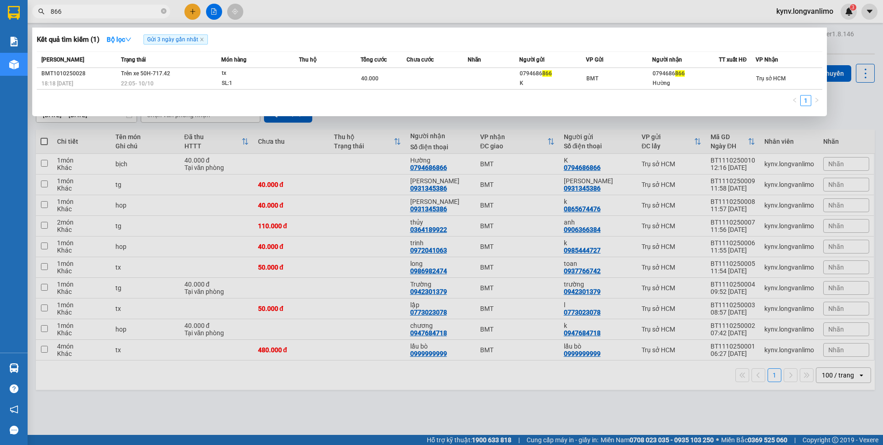
click at [526, 273] on div at bounding box center [441, 222] width 883 height 445
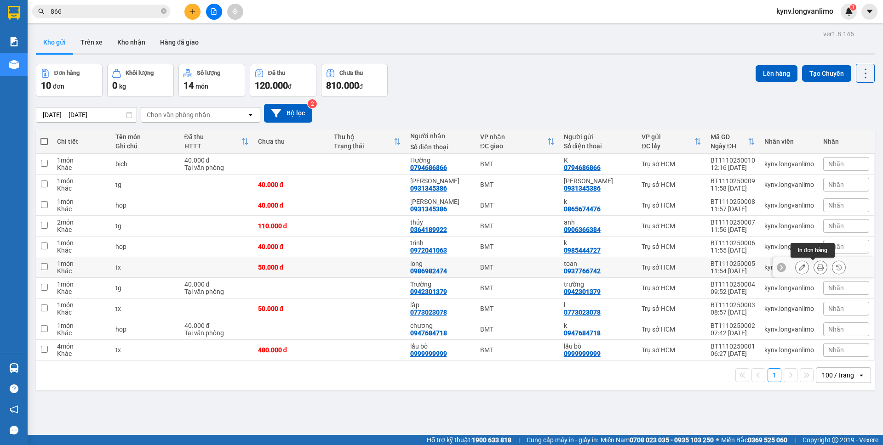
click at [814, 270] on button at bounding box center [820, 268] width 13 height 16
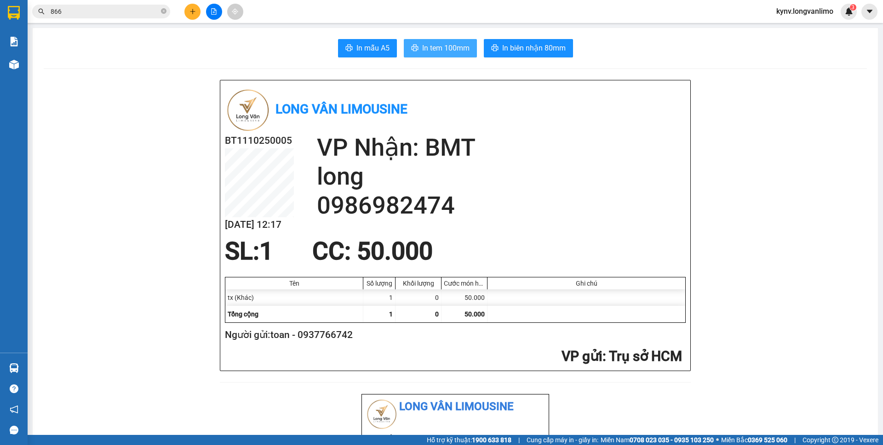
click at [460, 46] on span "In tem 100mm" at bounding box center [445, 47] width 47 height 11
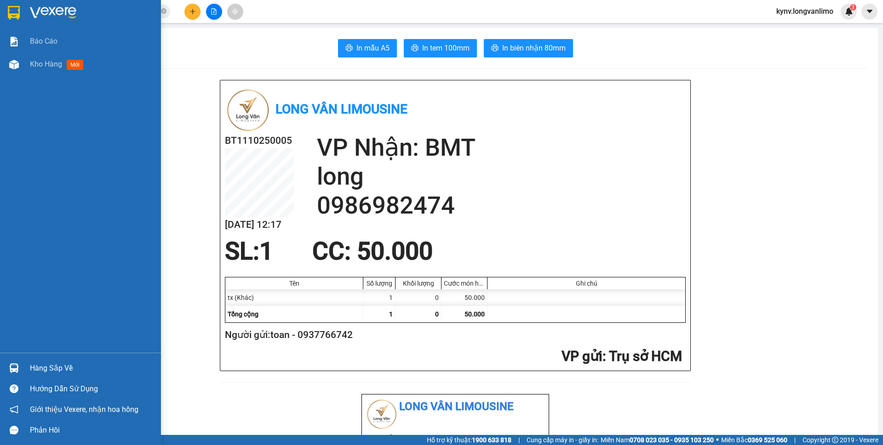
click at [12, 16] on img at bounding box center [14, 13] width 12 height 14
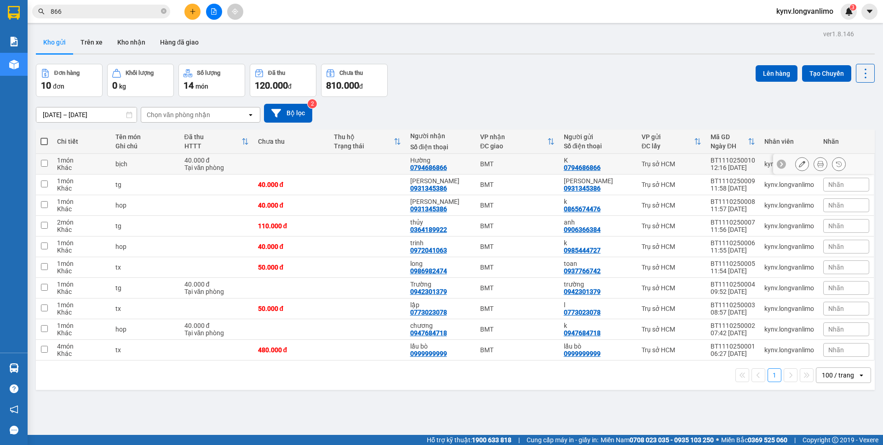
click at [817, 162] on button at bounding box center [820, 164] width 13 height 16
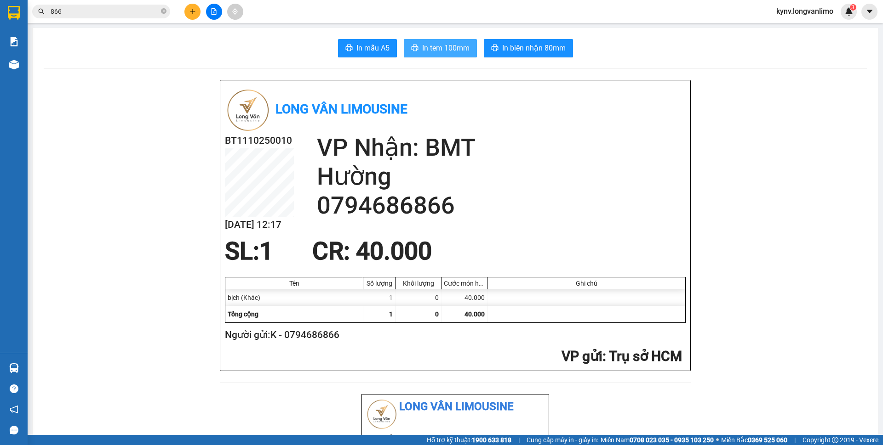
click at [438, 52] on span "In tem 100mm" at bounding box center [445, 47] width 47 height 11
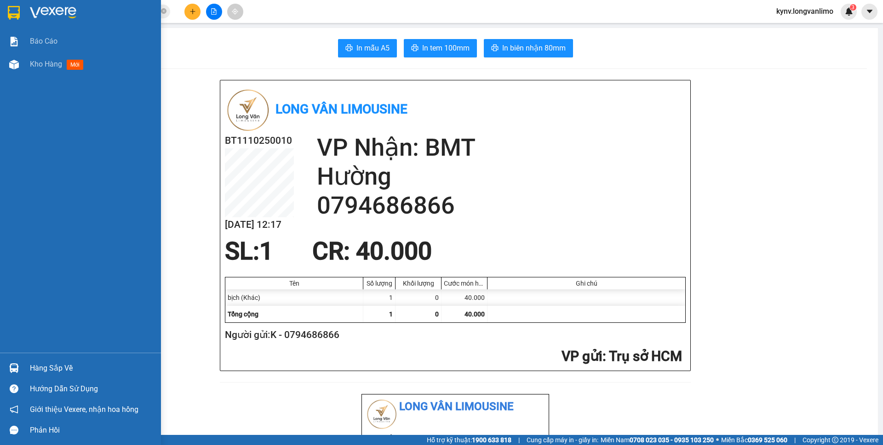
click at [14, 14] on img at bounding box center [14, 13] width 12 height 14
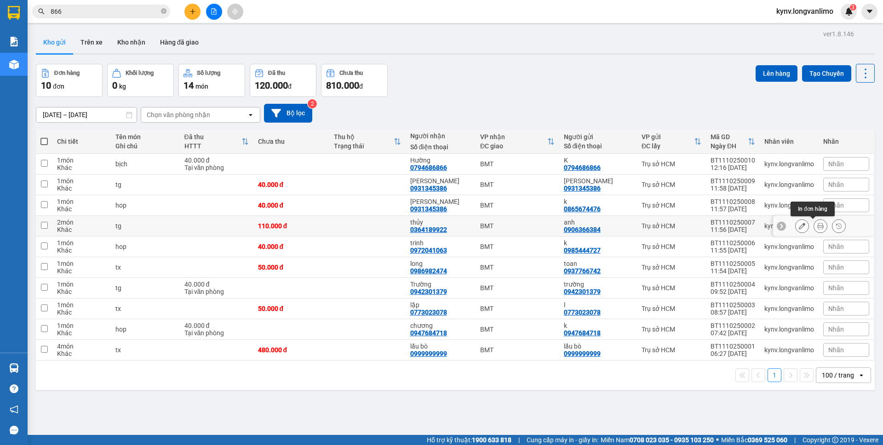
click at [817, 227] on icon at bounding box center [820, 226] width 6 height 6
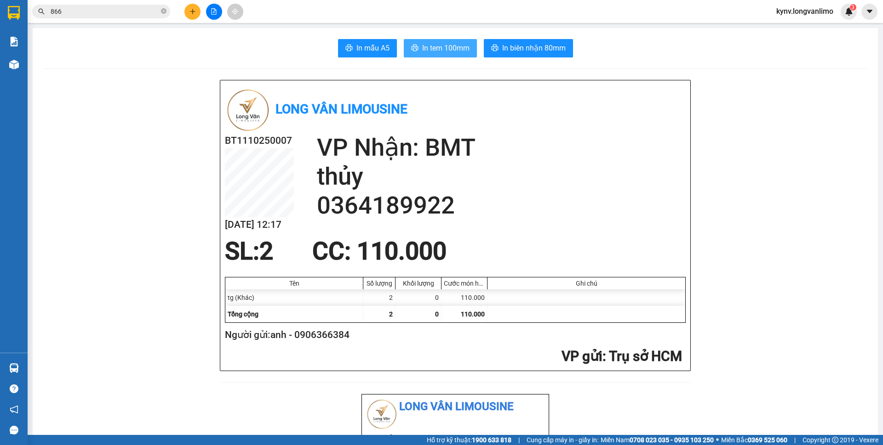
click at [455, 51] on span "In tem 100mm" at bounding box center [445, 47] width 47 height 11
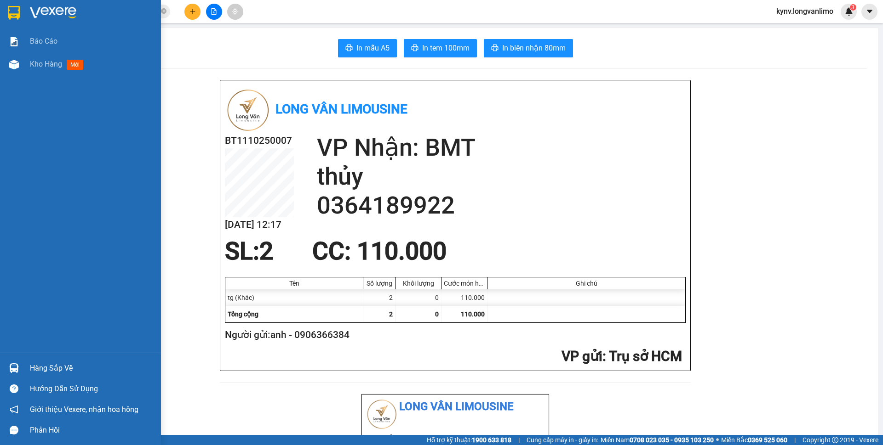
click at [12, 7] on img at bounding box center [14, 13] width 12 height 14
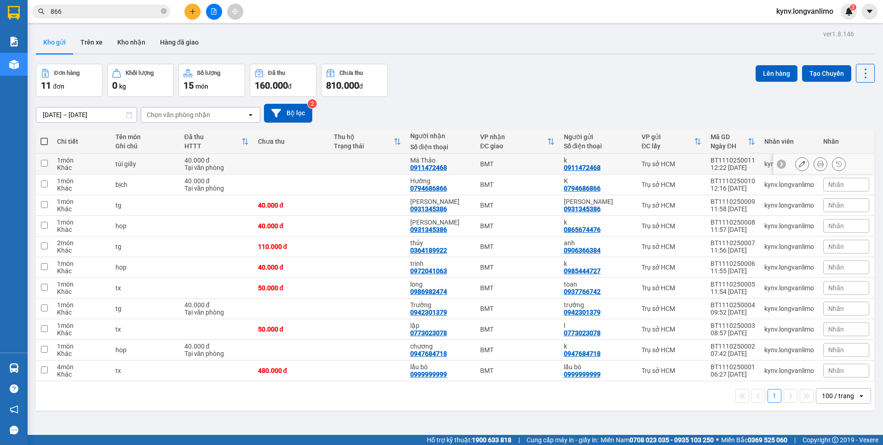
click at [814, 160] on button at bounding box center [820, 164] width 13 height 16
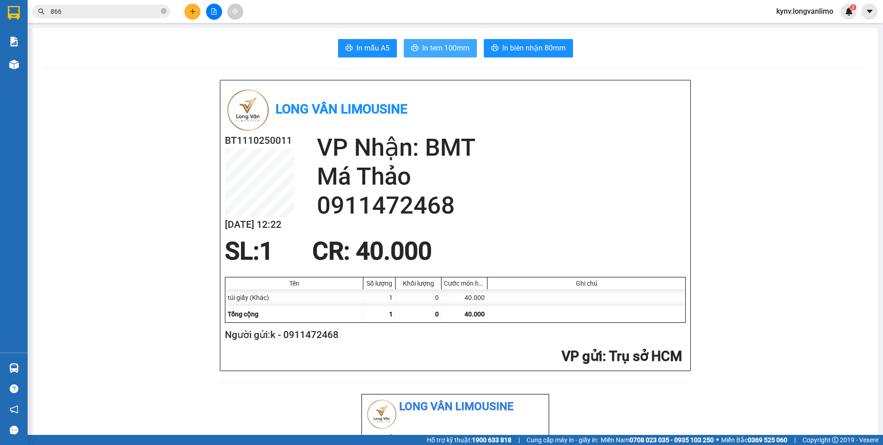
click at [433, 48] on span "In tem 100mm" at bounding box center [445, 47] width 47 height 11
click at [80, 10] on input "866" at bounding box center [105, 11] width 108 height 10
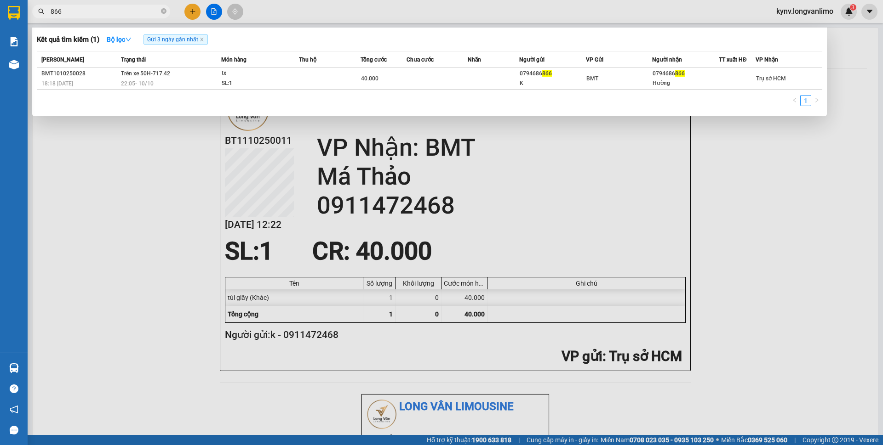
click at [80, 10] on input "866" at bounding box center [105, 11] width 108 height 10
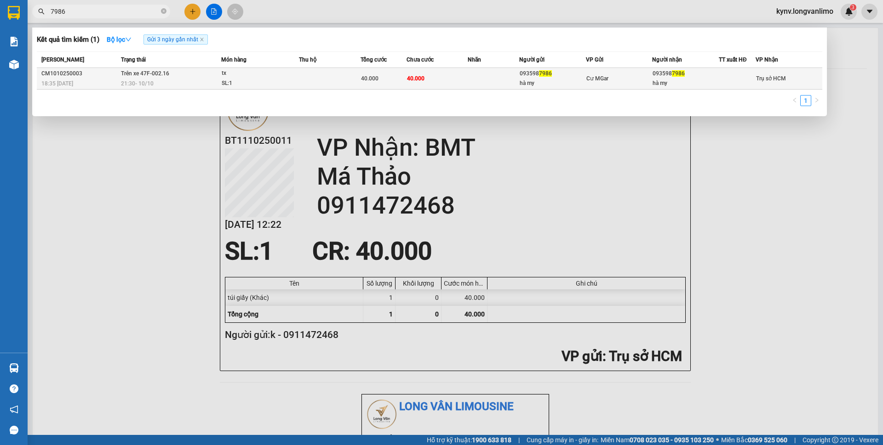
type input "7986"
click at [336, 80] on td at bounding box center [330, 79] width 62 height 22
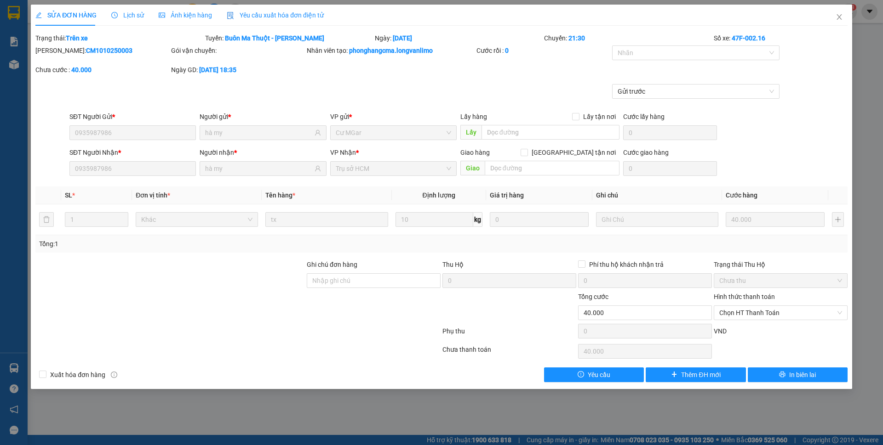
type input "0935987986"
type input "hà my"
type input "0935987986"
type input "hà my"
type input "0"
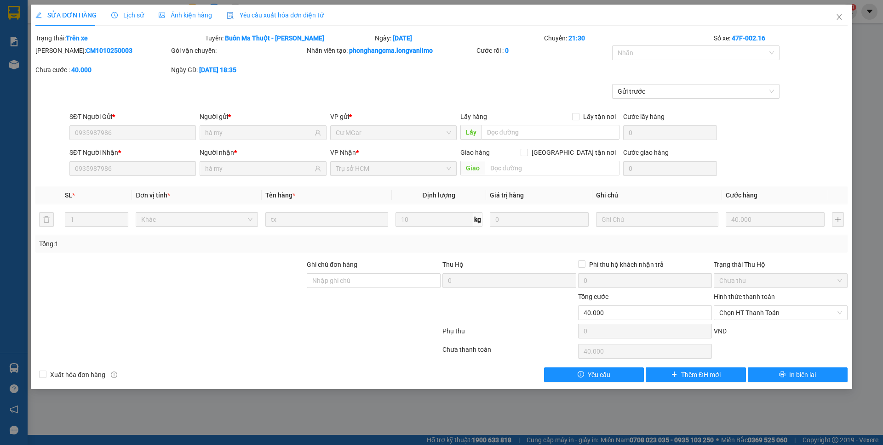
type input "40.000"
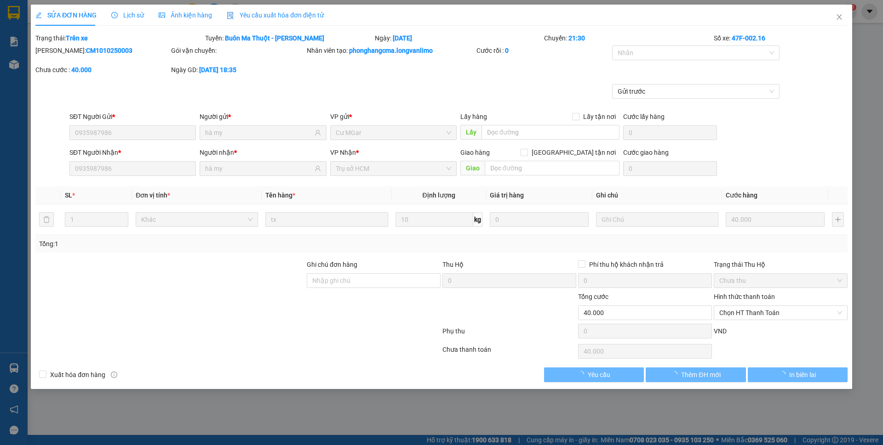
click at [181, 9] on div "Ảnh kiện hàng" at bounding box center [185, 15] width 53 height 21
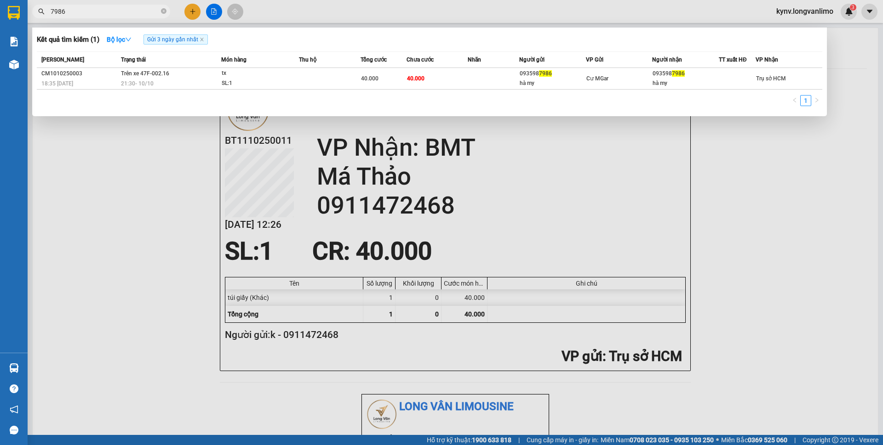
click at [86, 13] on input "7986" at bounding box center [105, 11] width 108 height 10
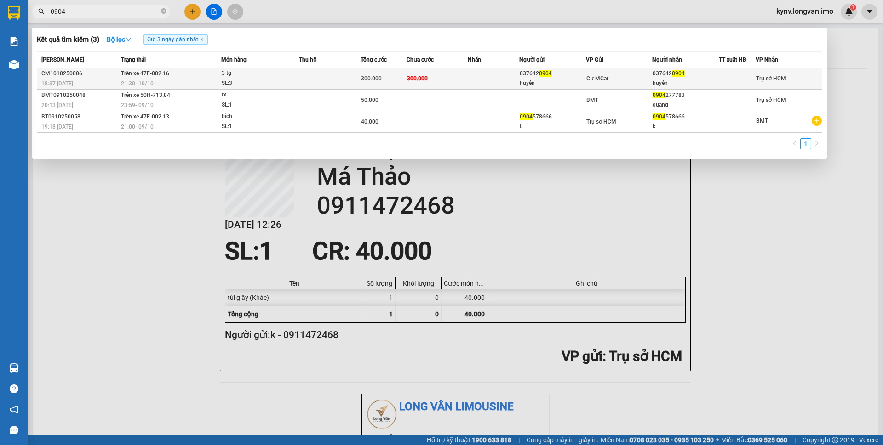
click at [390, 74] on div "300.000" at bounding box center [383, 79] width 45 height 10
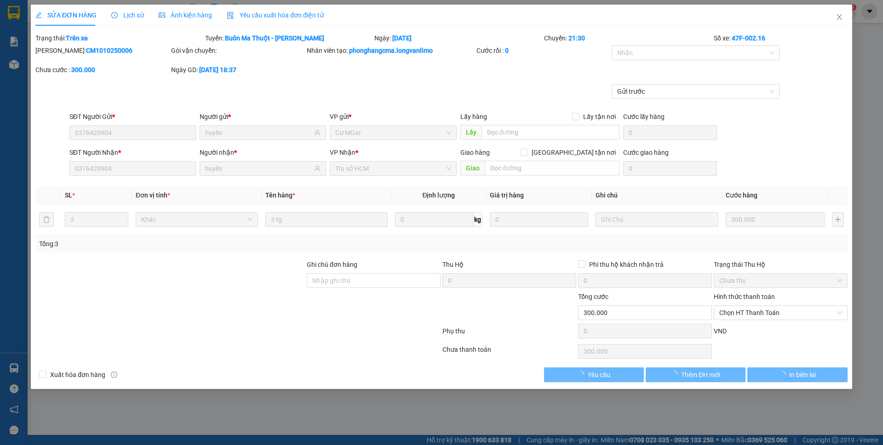
click at [195, 17] on span "Ảnh kiện hàng" at bounding box center [185, 14] width 53 height 7
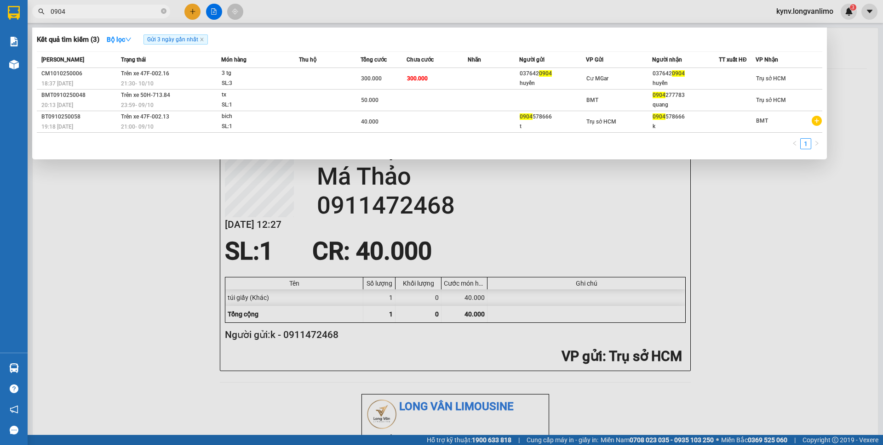
click at [85, 13] on input "0904" at bounding box center [105, 11] width 108 height 10
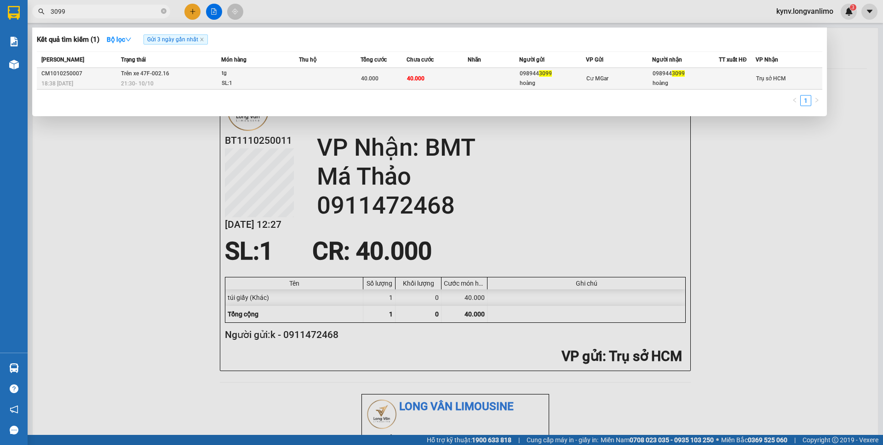
type input "3099"
click at [257, 74] on div "tg" at bounding box center [256, 73] width 69 height 10
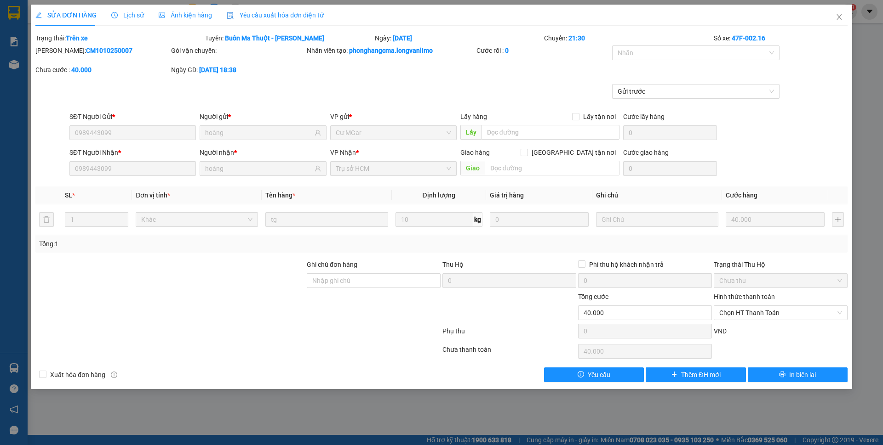
type input "0989443099"
type input "hoàng"
type input "0989443099"
type input "hoàng"
type input "0"
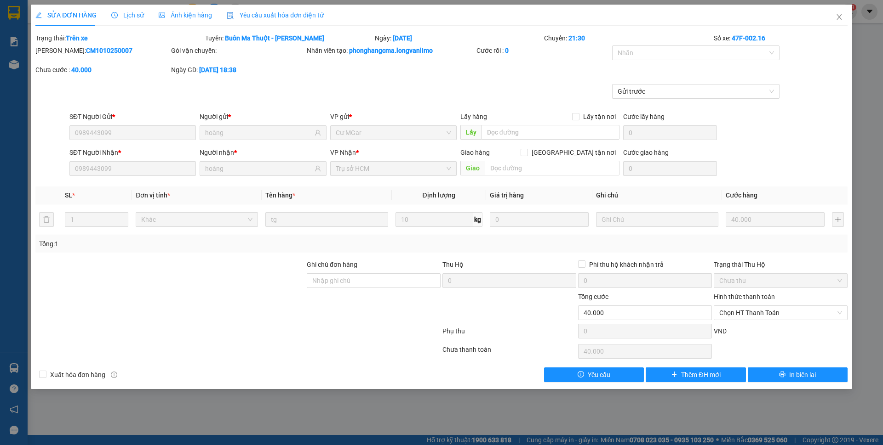
type input "40.000"
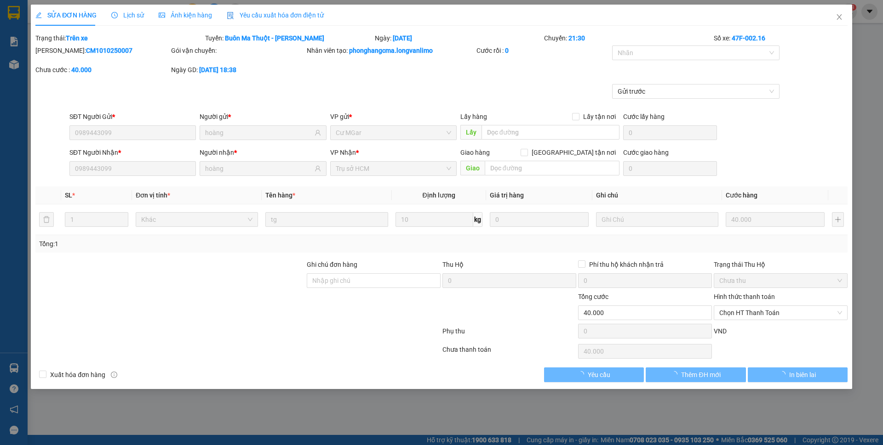
click at [170, 10] on div "Ảnh kiện hàng" at bounding box center [185, 15] width 53 height 21
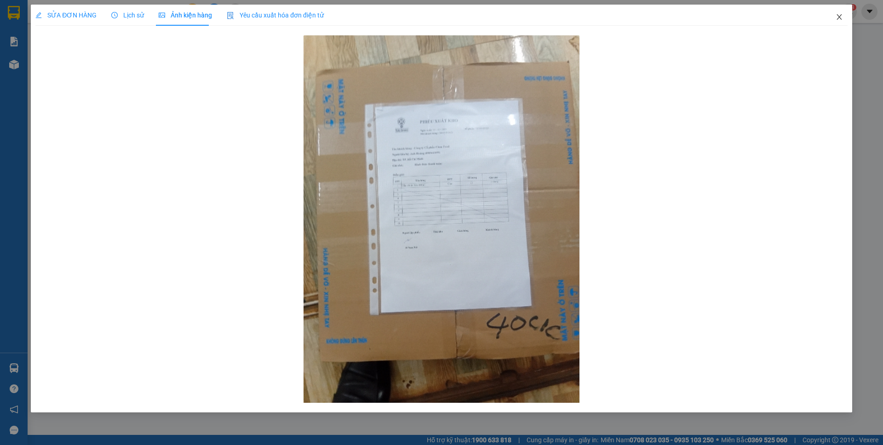
click at [841, 16] on icon "close" at bounding box center [838, 17] width 5 height 6
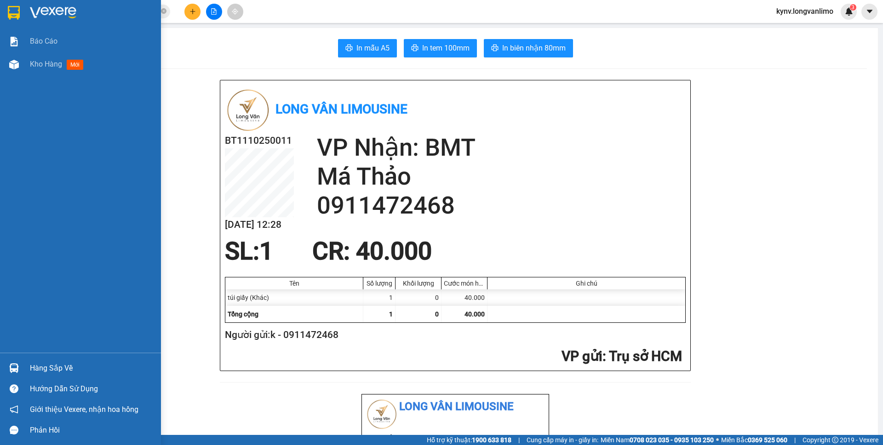
click at [19, 10] on img at bounding box center [14, 13] width 12 height 14
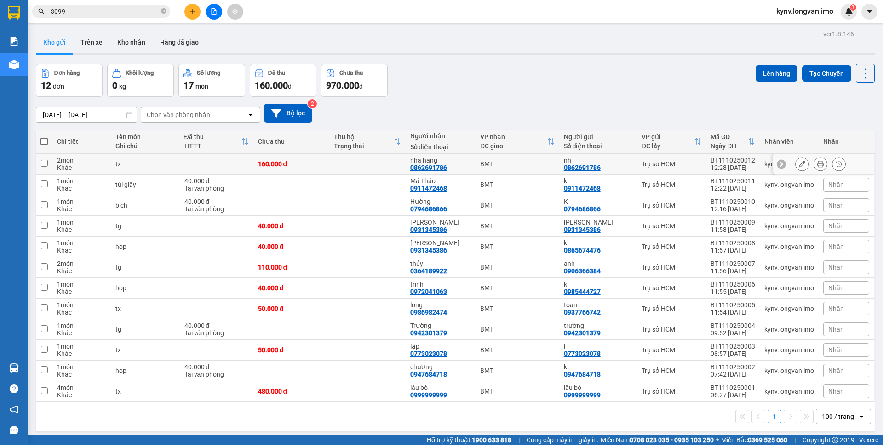
click at [817, 163] on icon at bounding box center [820, 164] width 6 height 6
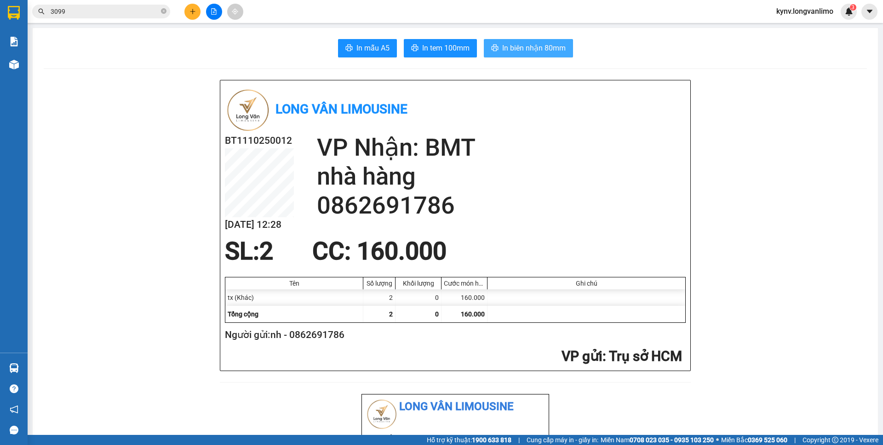
click at [533, 49] on span "In biên nhận 80mm" at bounding box center [533, 47] width 63 height 11
click at [430, 41] on button "In tem 100mm" at bounding box center [440, 48] width 73 height 18
